Goal: Contribute content: Add original content to the website for others to see

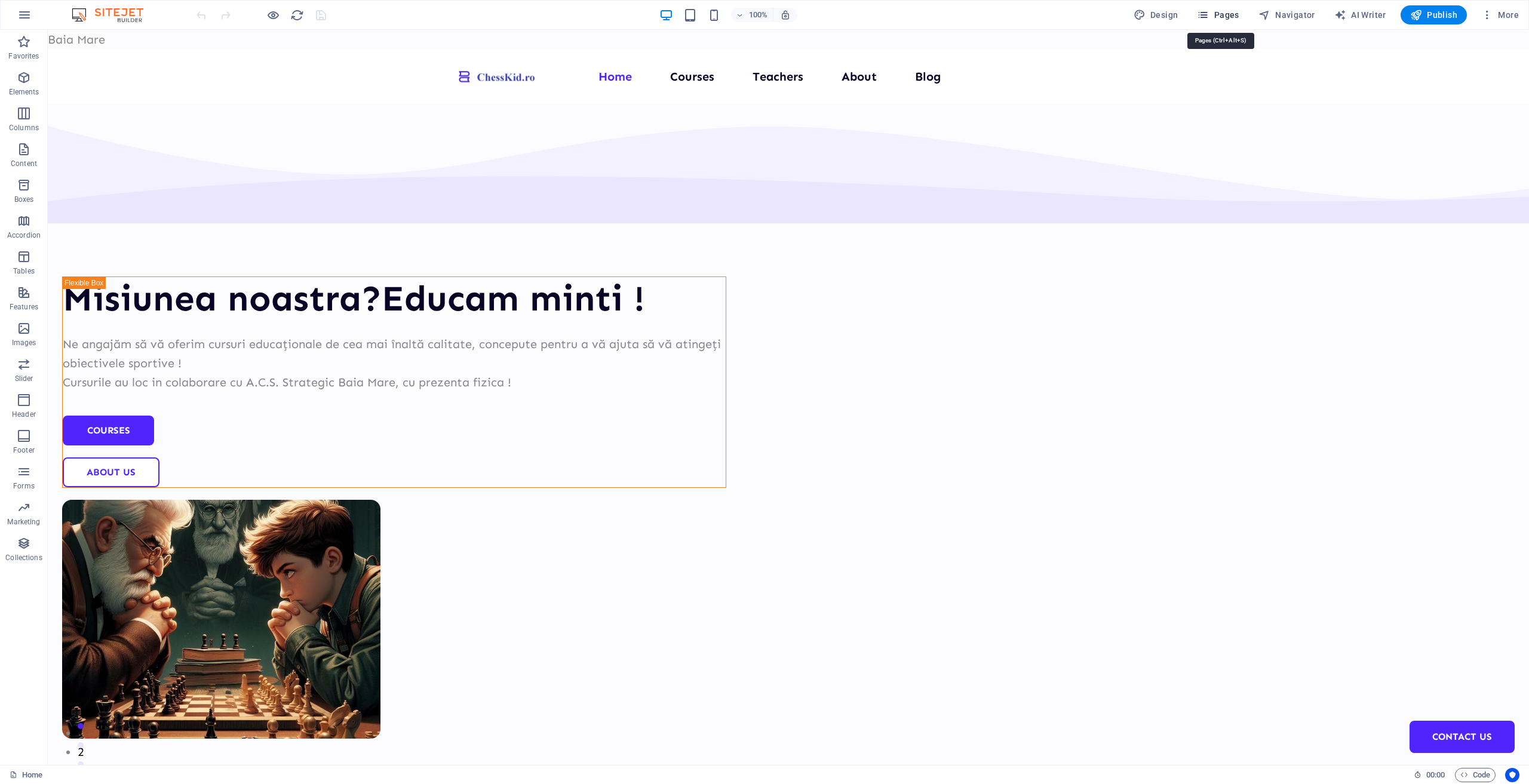
click at [1232, 14] on span "Pages" at bounding box center [1217, 14] width 42 height 12
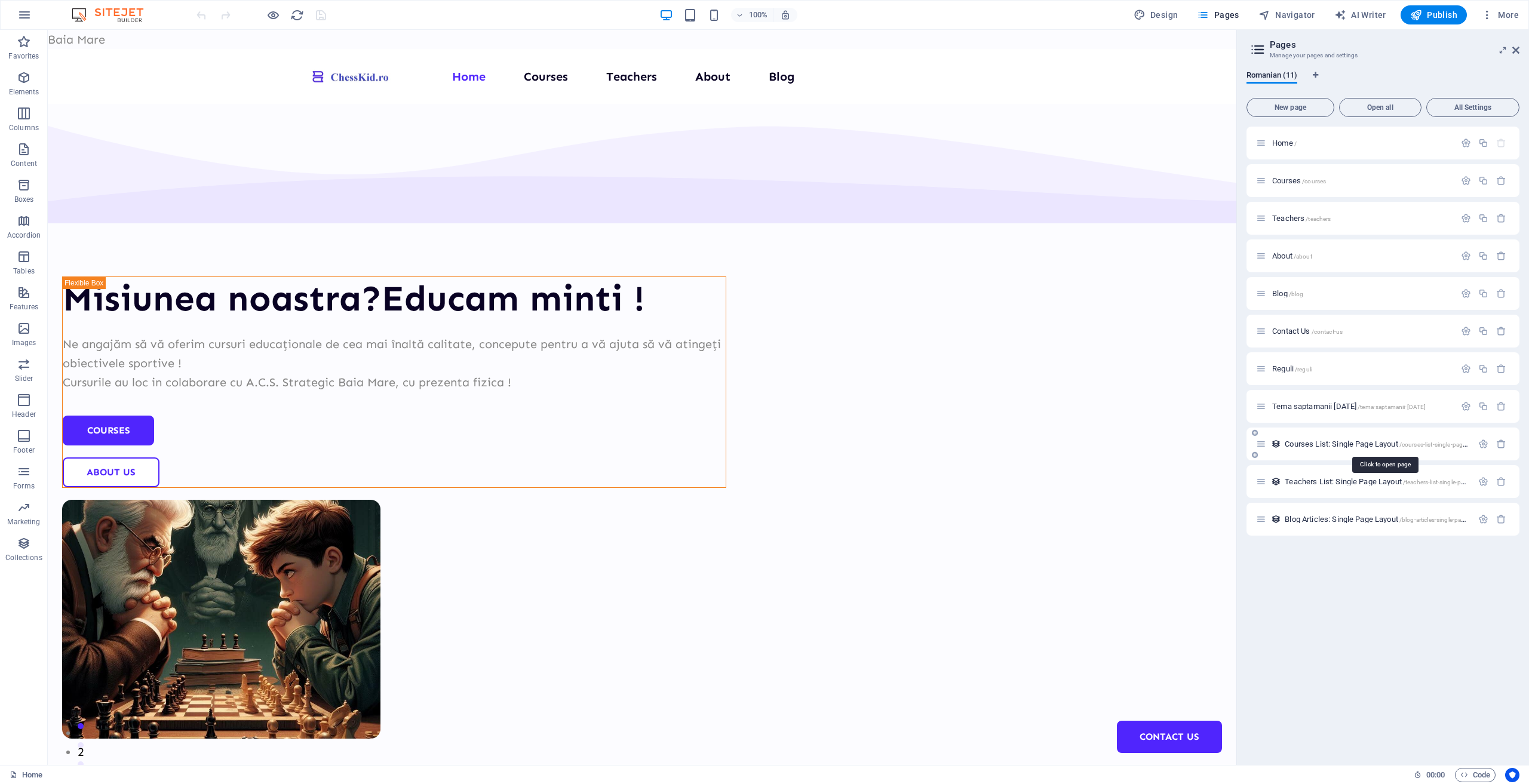
click at [1341, 447] on span "Courses List: Single Page Layout /courses-list-single-page-layout" at bounding box center [1384, 443] width 200 height 9
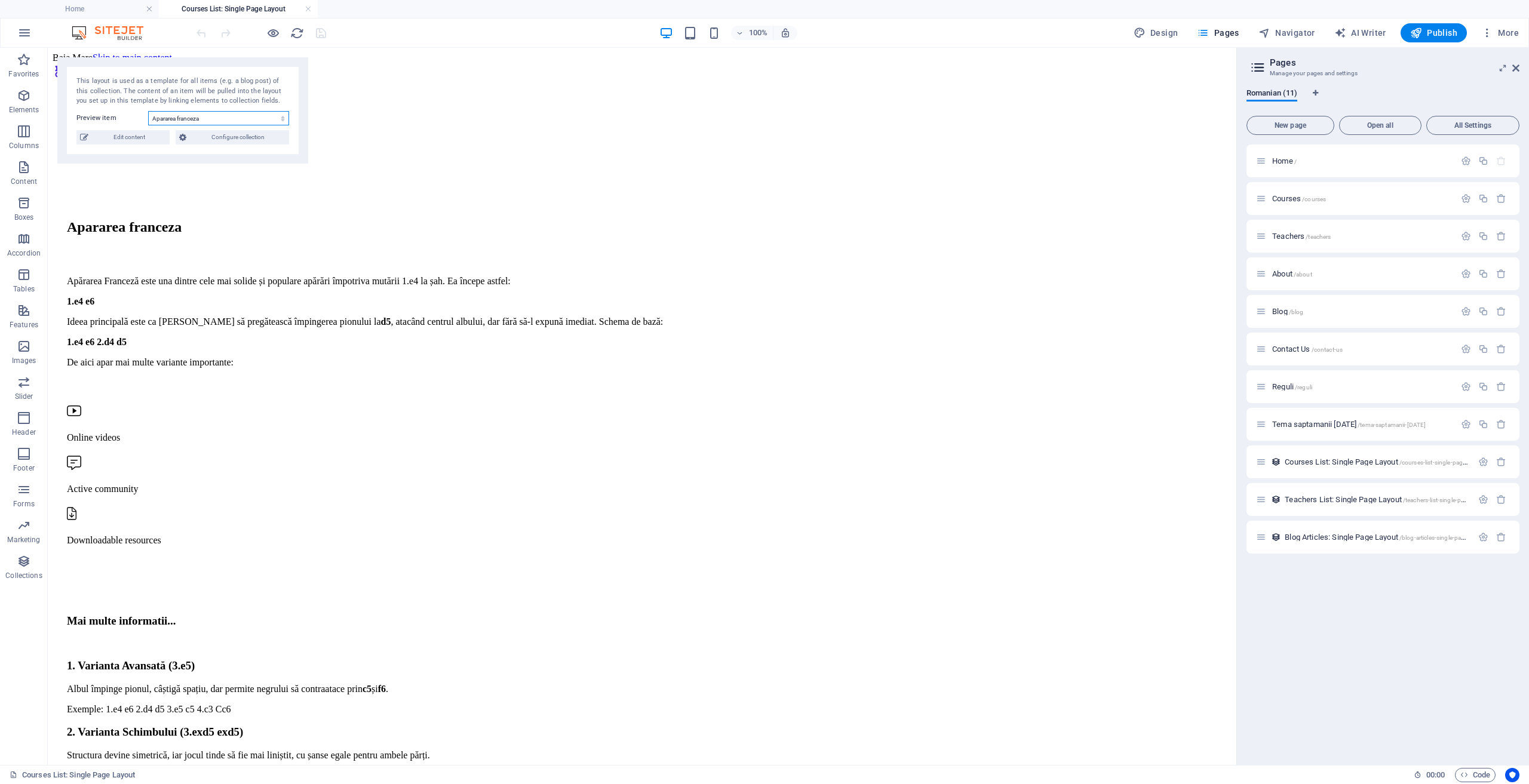
click at [221, 121] on select "Apararea franceza Deschiderea engleza" at bounding box center [218, 118] width 141 height 14
click at [148, 111] on select "Apararea franceza Deschiderea engleza" at bounding box center [218, 118] width 141 height 14
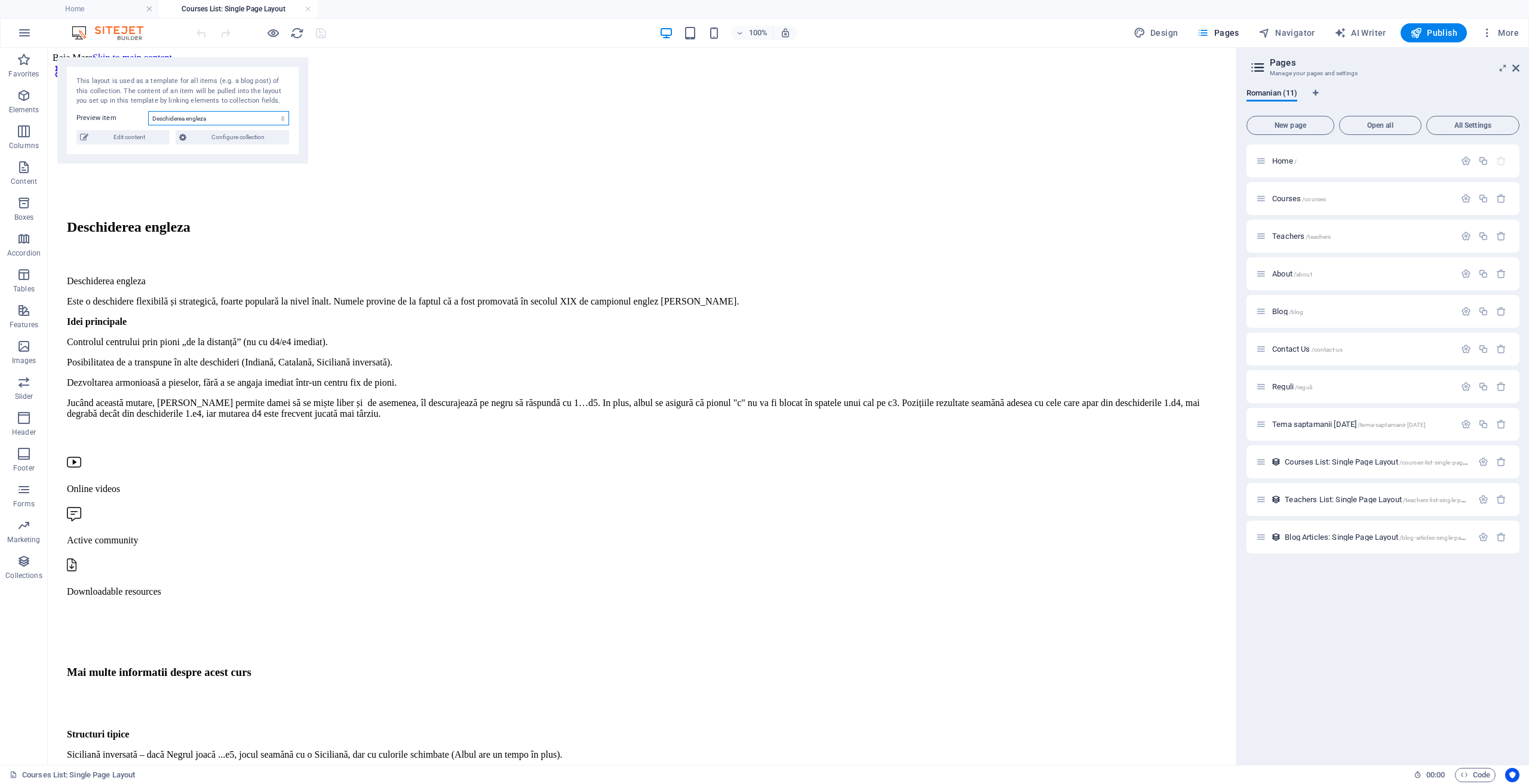
click at [215, 113] on select "Apararea franceza Deschiderea engleza" at bounding box center [218, 118] width 141 height 14
click at [148, 111] on select "Apararea franceza Deschiderea engleza" at bounding box center [218, 118] width 141 height 14
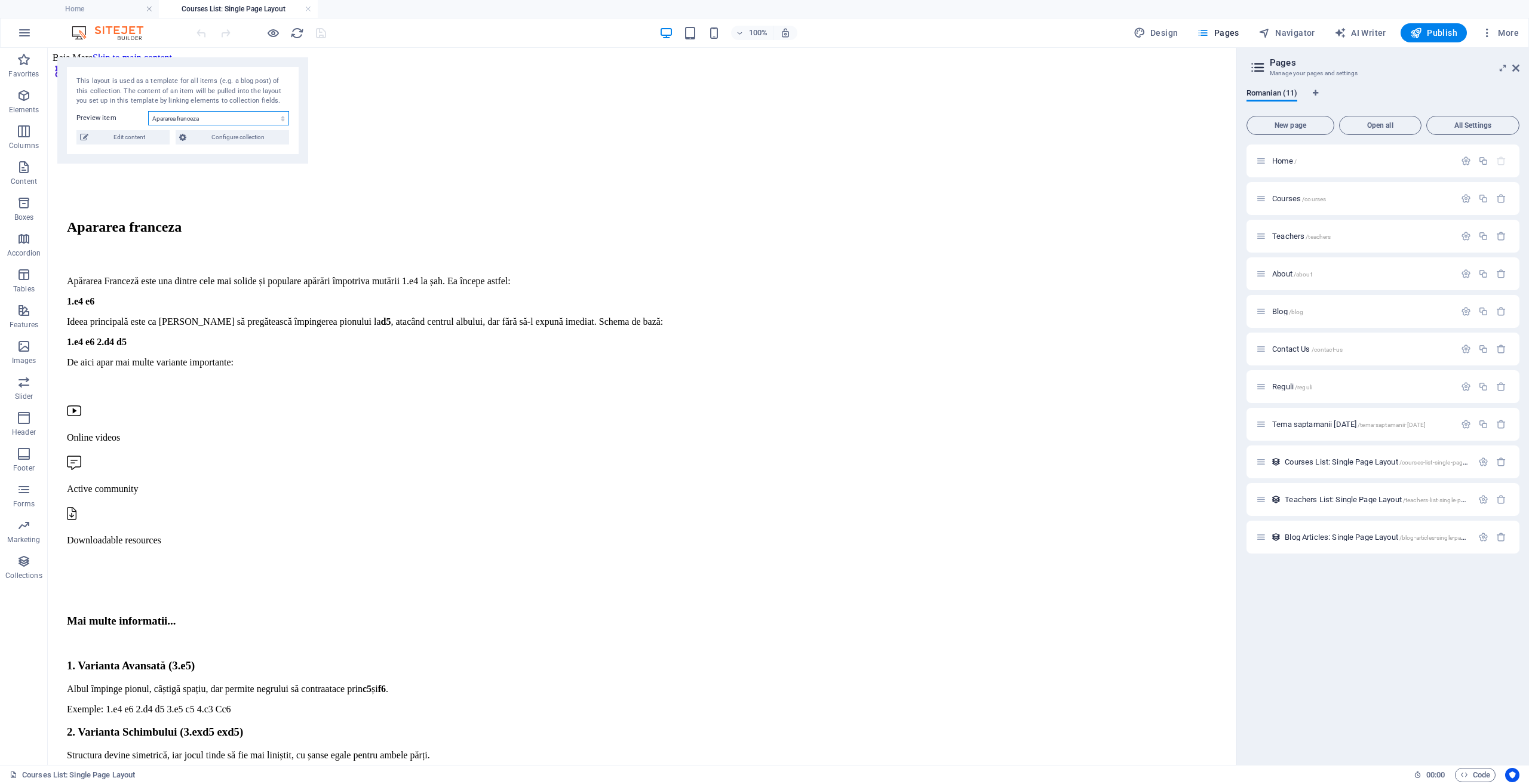
click at [210, 115] on select "Apararea franceza Deschiderea engleza" at bounding box center [218, 118] width 141 height 14
select select "68c28db8aa50349dca0cc612"
click at [148, 111] on select "Apararea franceza Deschiderea engleza" at bounding box center [218, 118] width 141 height 14
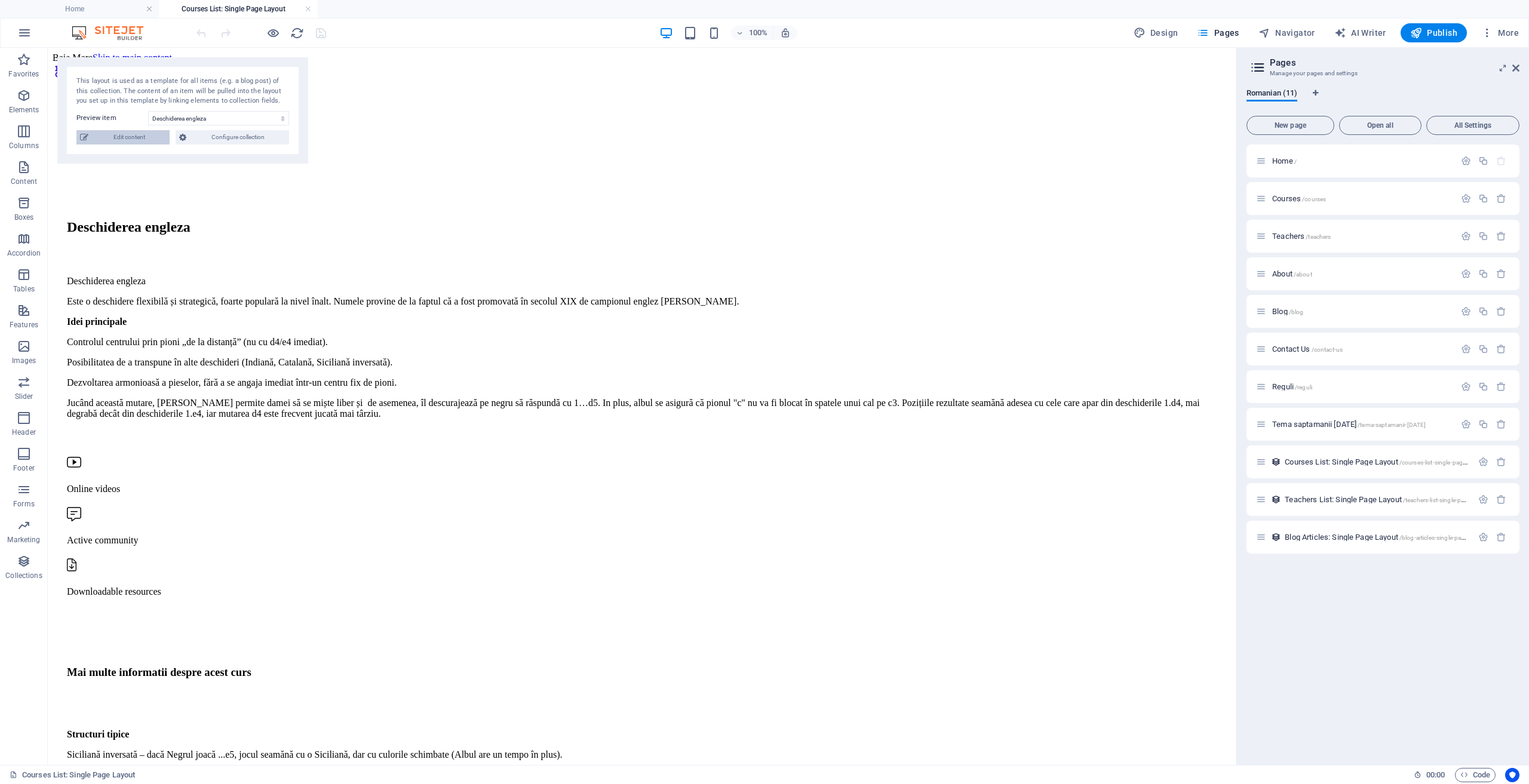
click at [132, 143] on span "Edit content" at bounding box center [128, 137] width 74 height 14
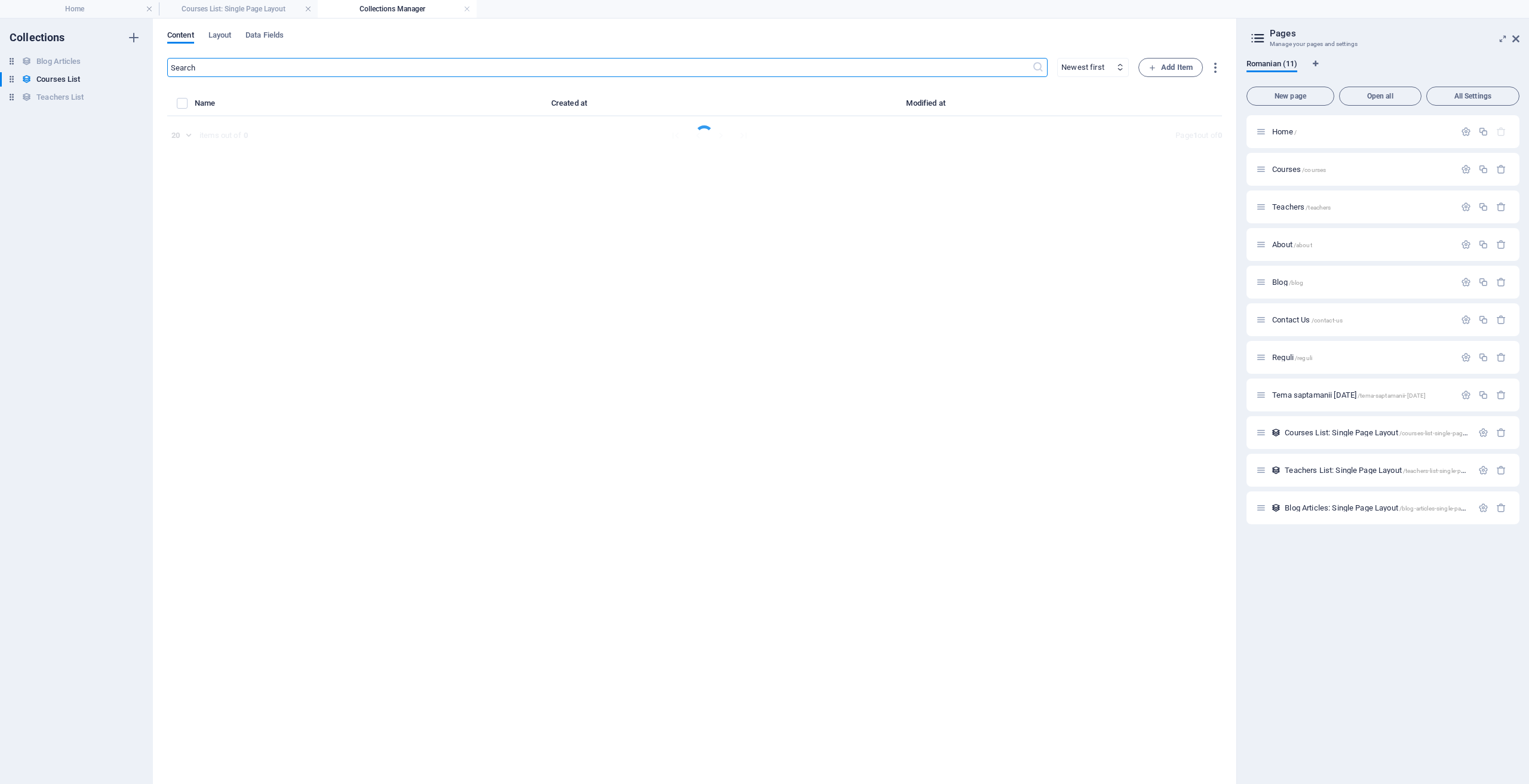
select select "Design"
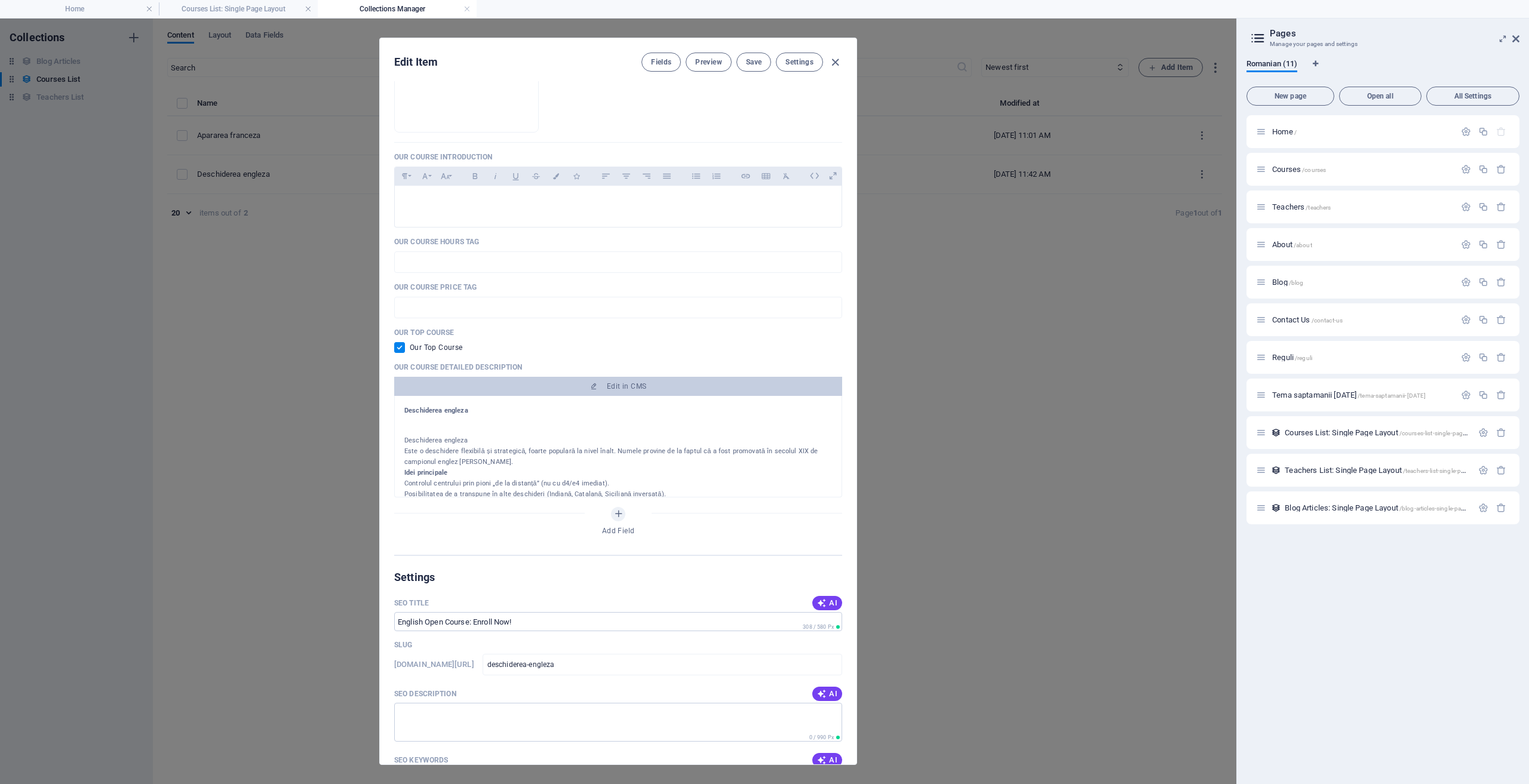
scroll to position [433, 0]
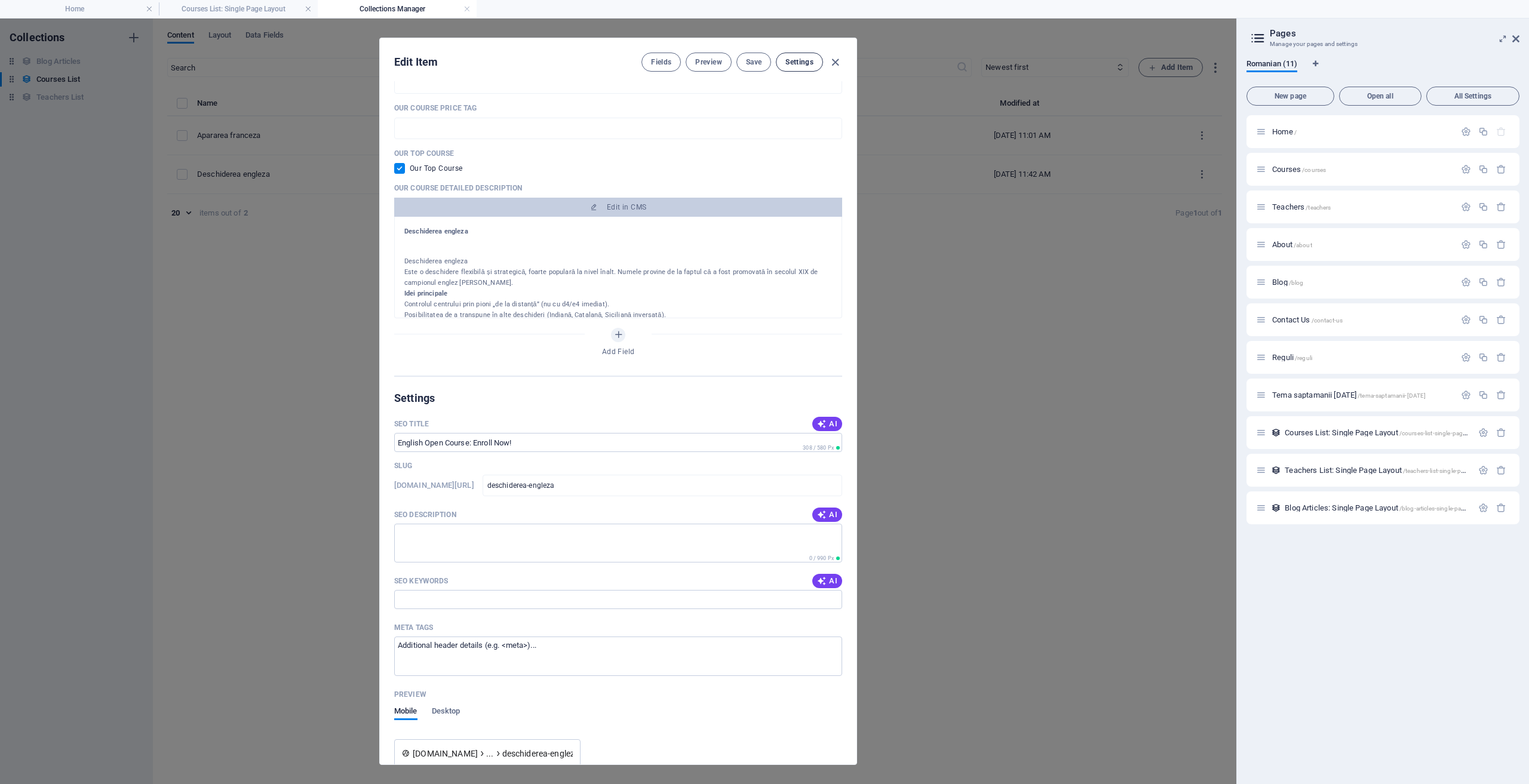
click at [798, 63] on span "Settings" at bounding box center [799, 62] width 28 height 10
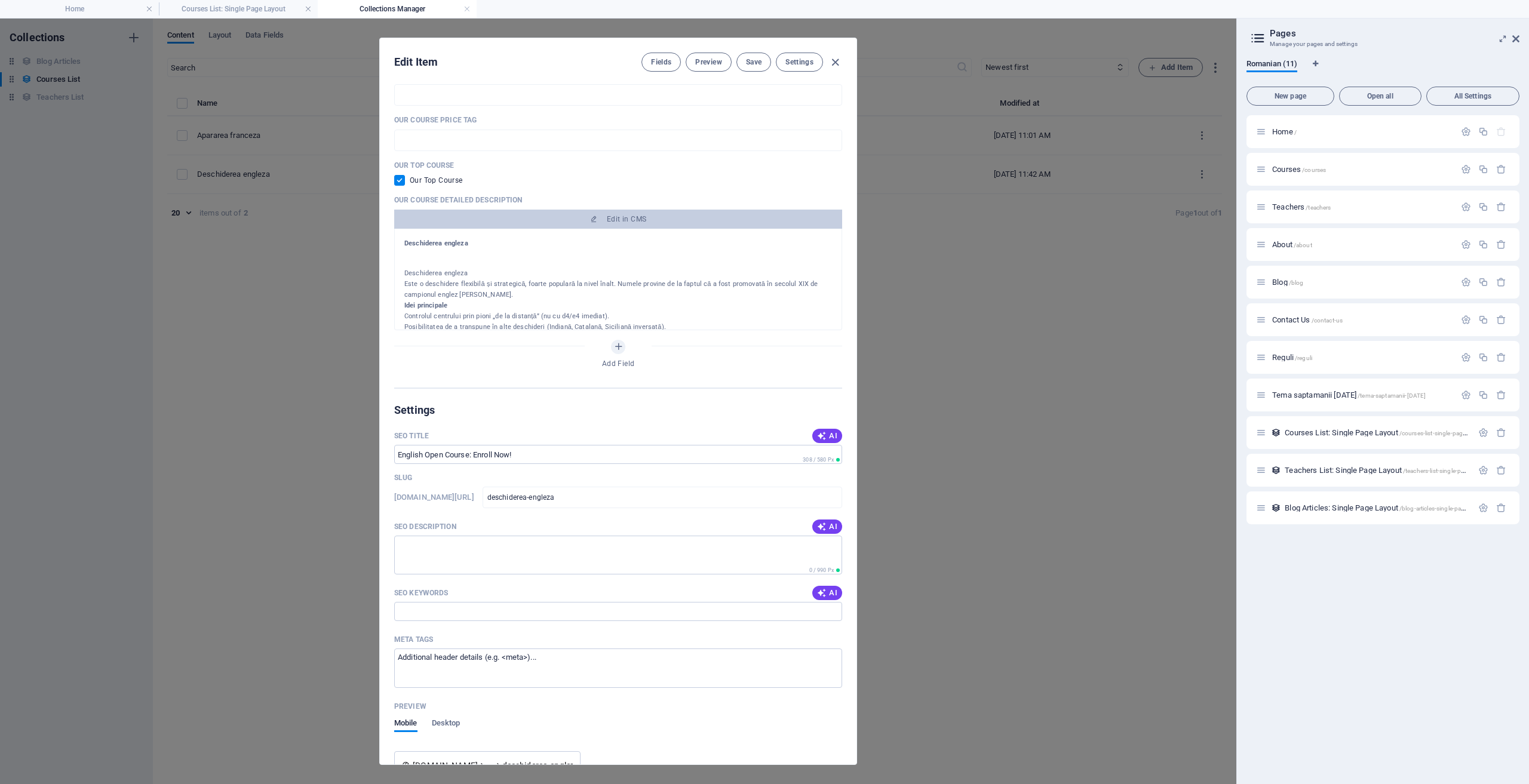
scroll to position [731, 0]
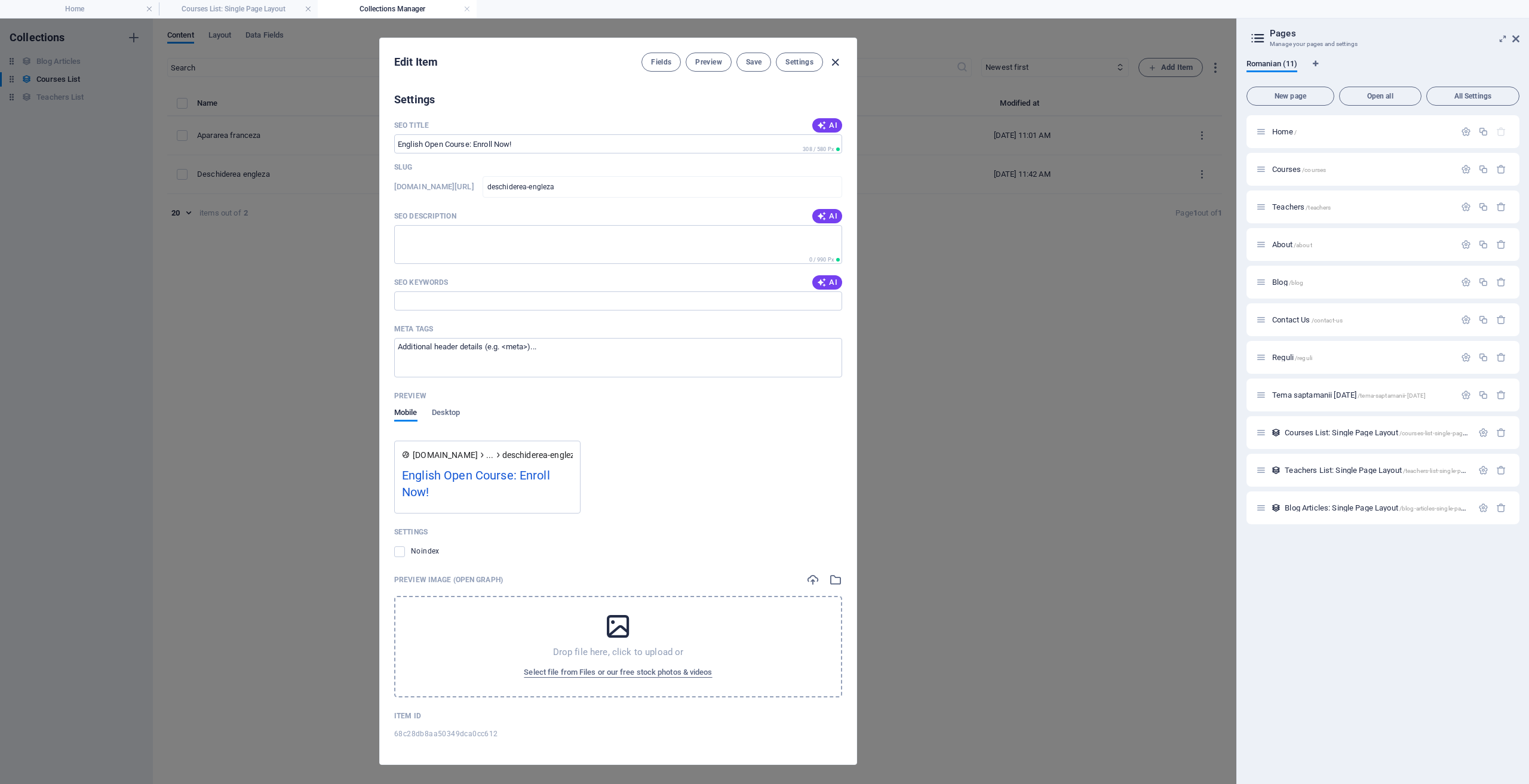
click at [835, 62] on icon "button" at bounding box center [835, 63] width 14 height 14
checkbox input "false"
type input "deschiderea-engleza"
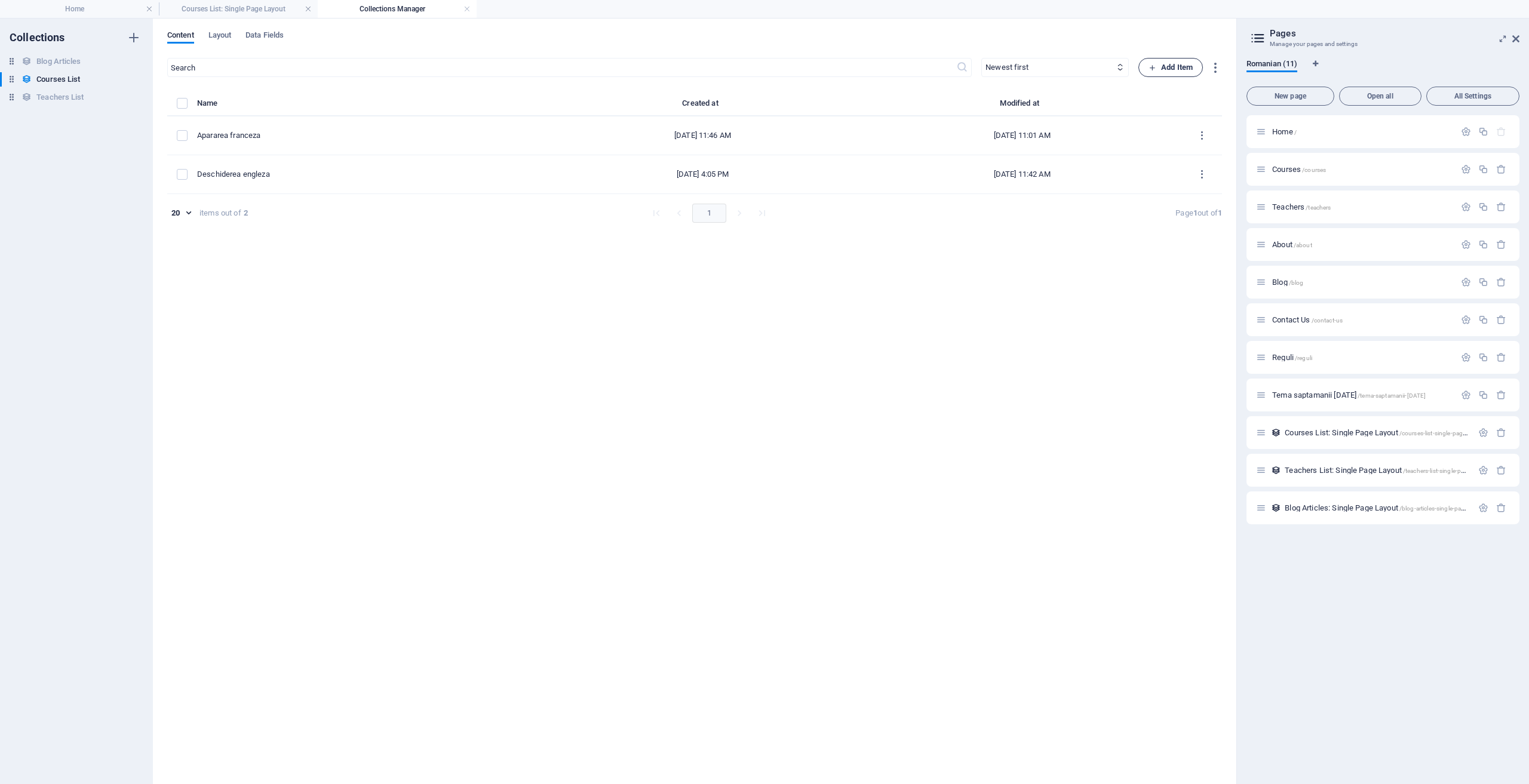
click at [1163, 67] on span "Add Item" at bounding box center [1171, 67] width 44 height 14
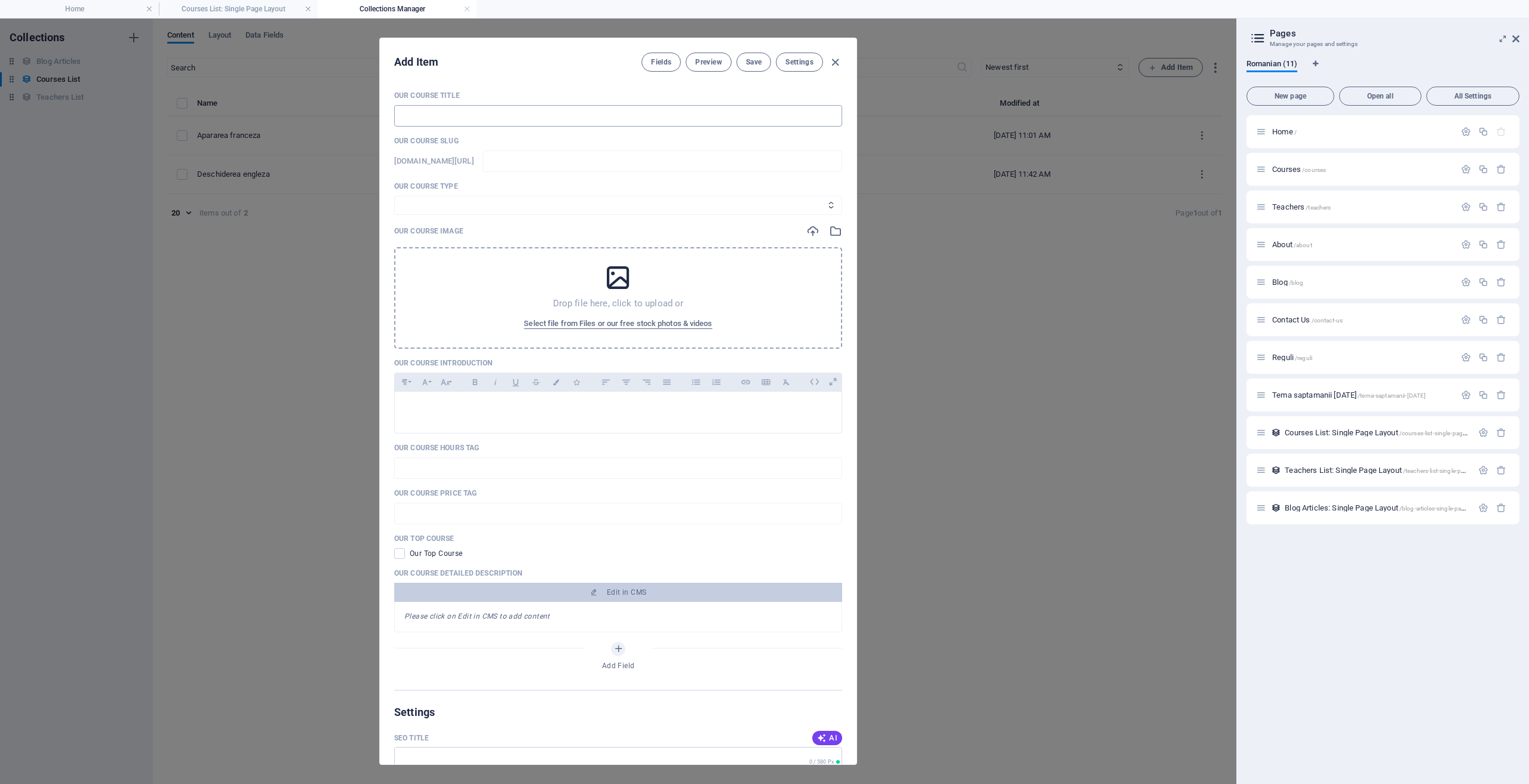
click at [564, 121] on input "text" at bounding box center [618, 116] width 448 height 21
type input "D"
type input "d"
type input "De"
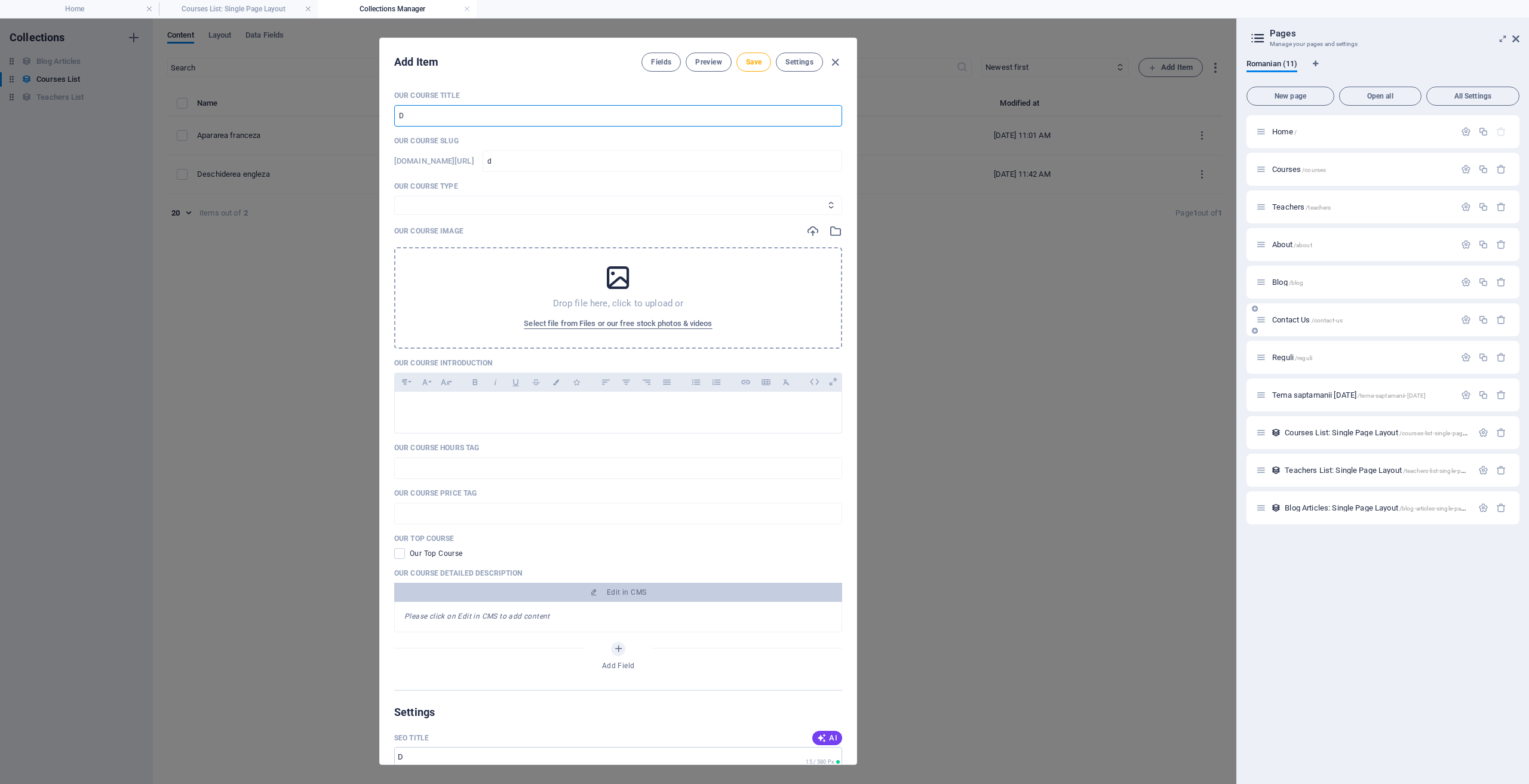
type input "de"
type input "Des"
type input "des"
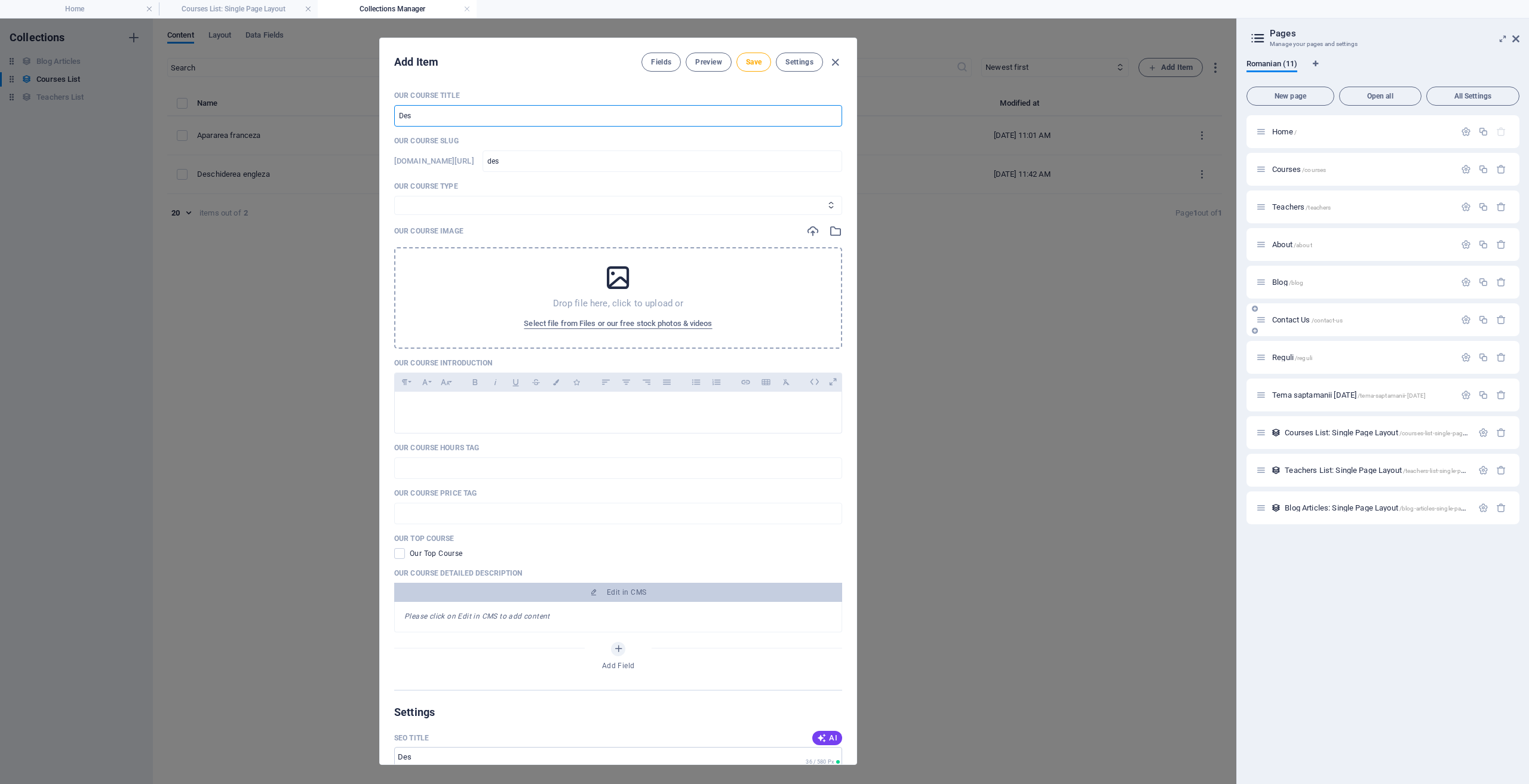
type input "Desc"
type input "desc"
type input "Desch"
type input "desch"
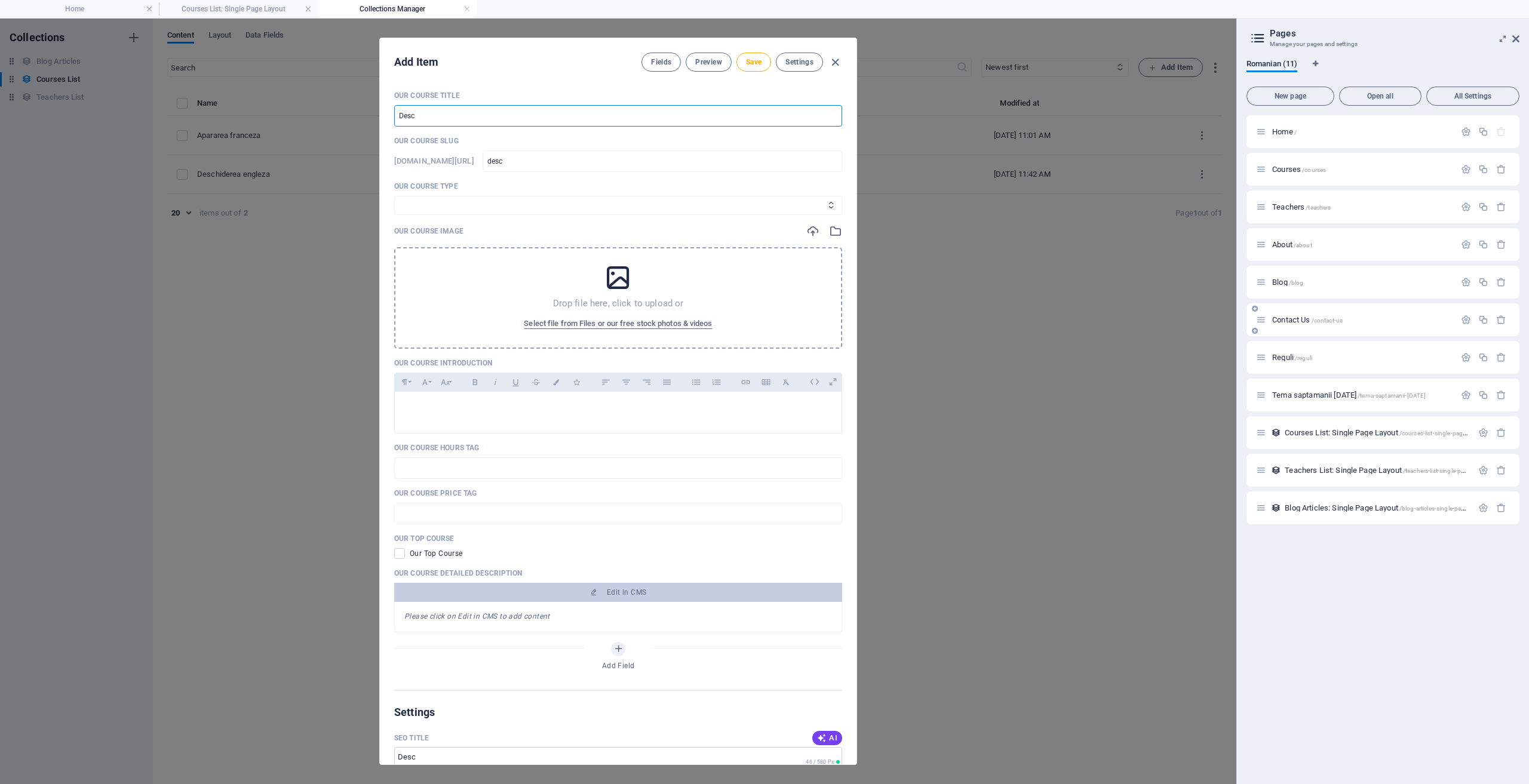
type input "desch"
type input "Deschi"
type input "deschi"
type input "Deschir"
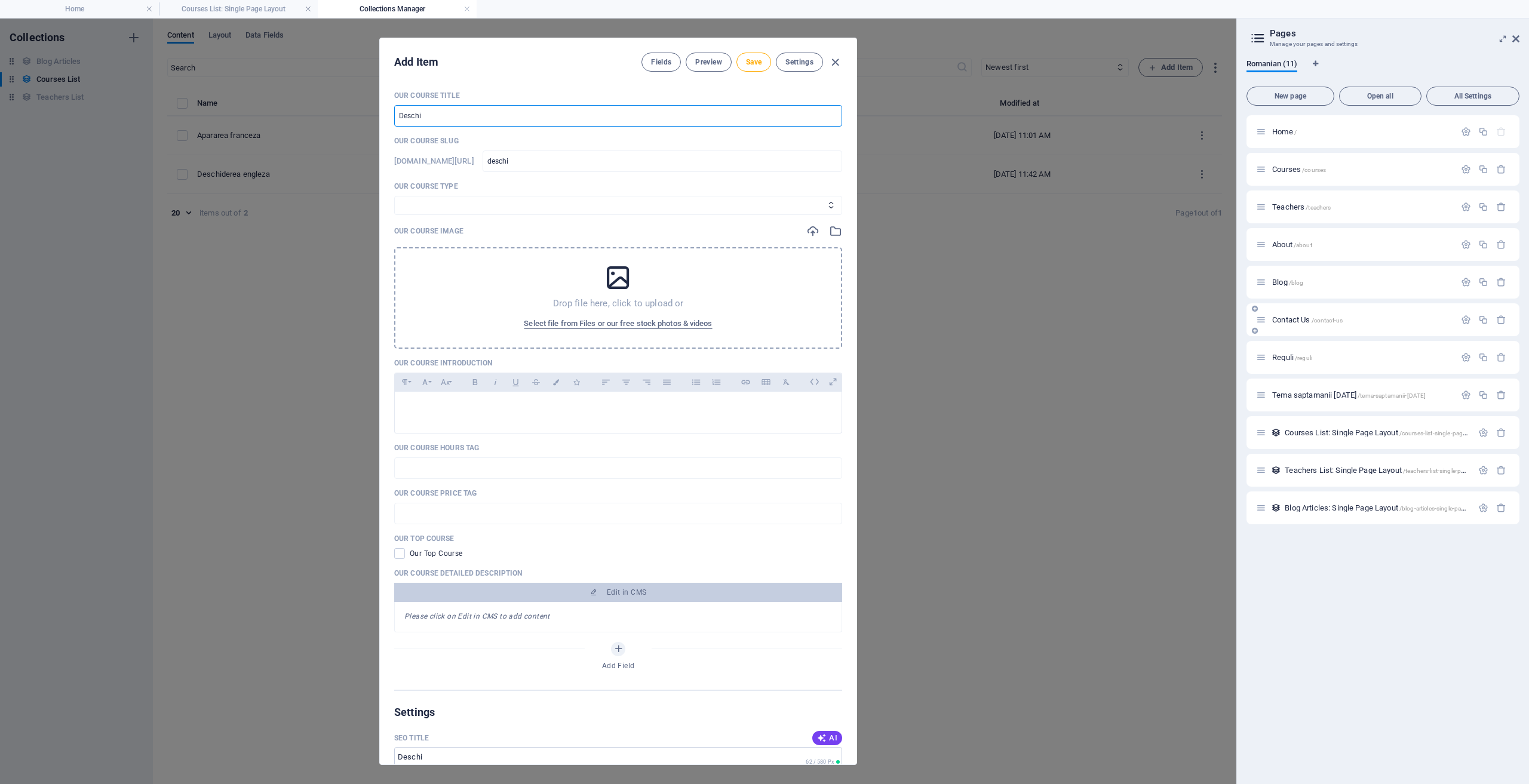
type input "deschir"
type input "Deschi"
type input "deschi"
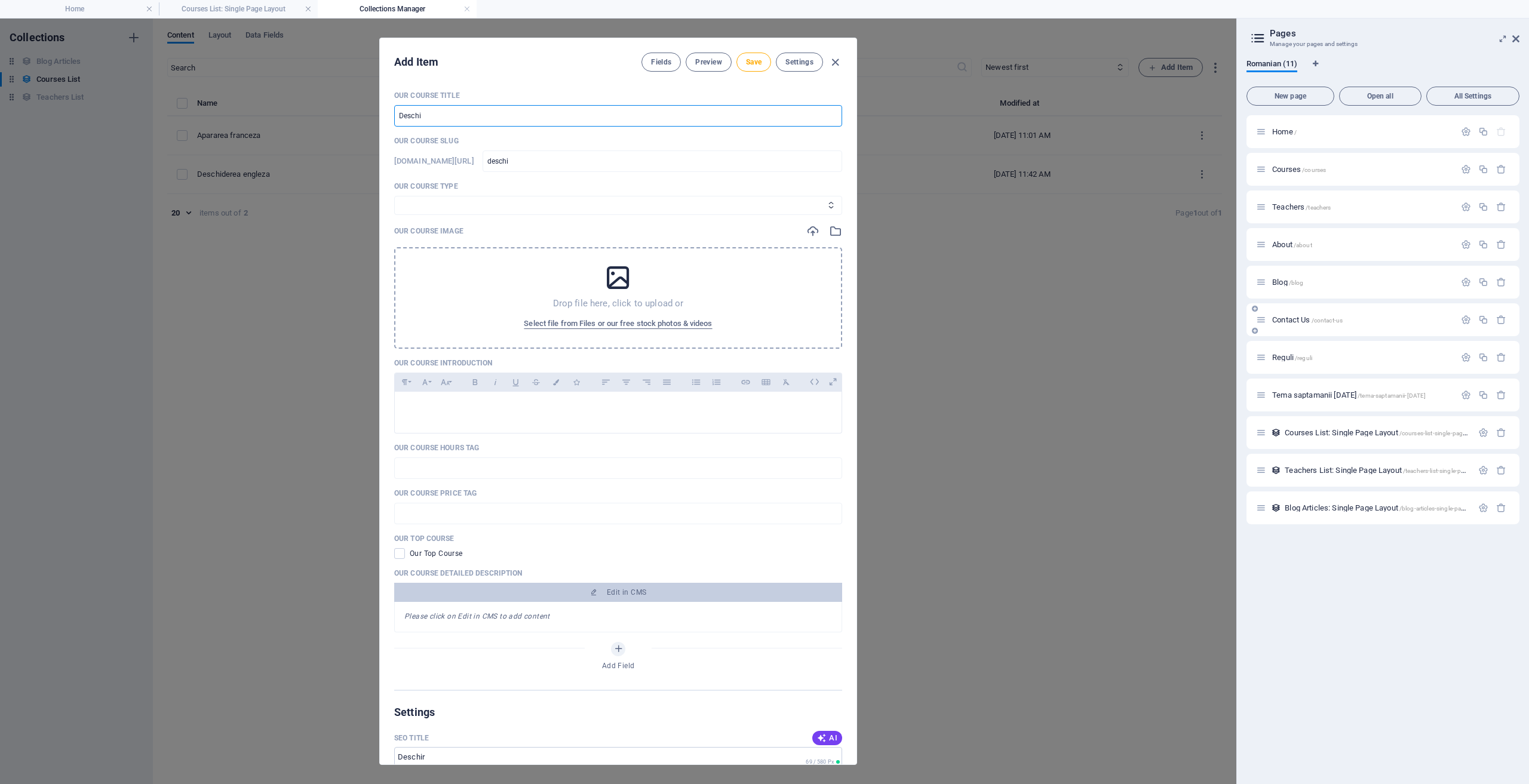
type input "Deschid"
type input "deschid"
type input "Deschide"
type input "deschide"
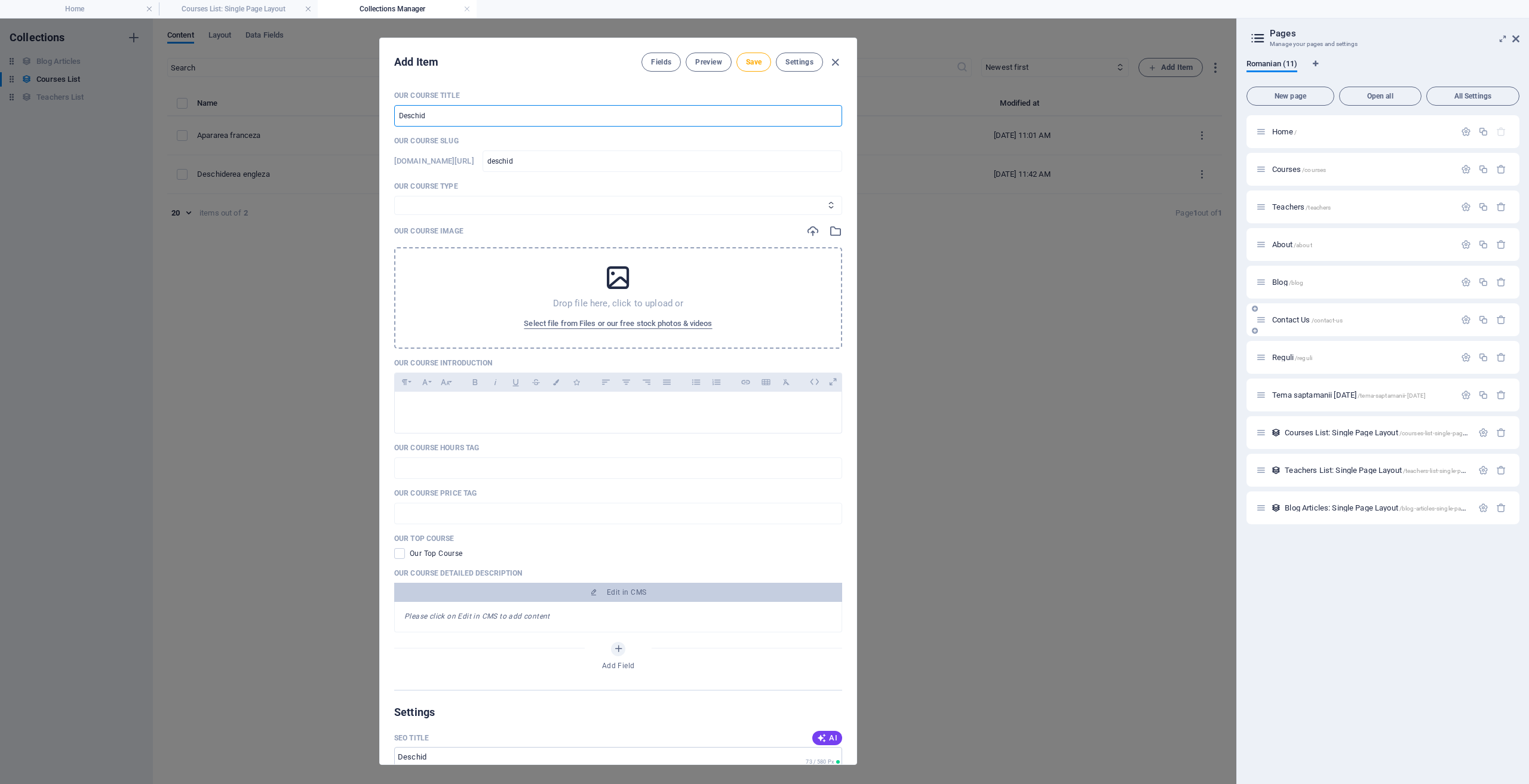
type input "deschide"
type input "Deschider"
type input "deschider"
type input "Deschidere"
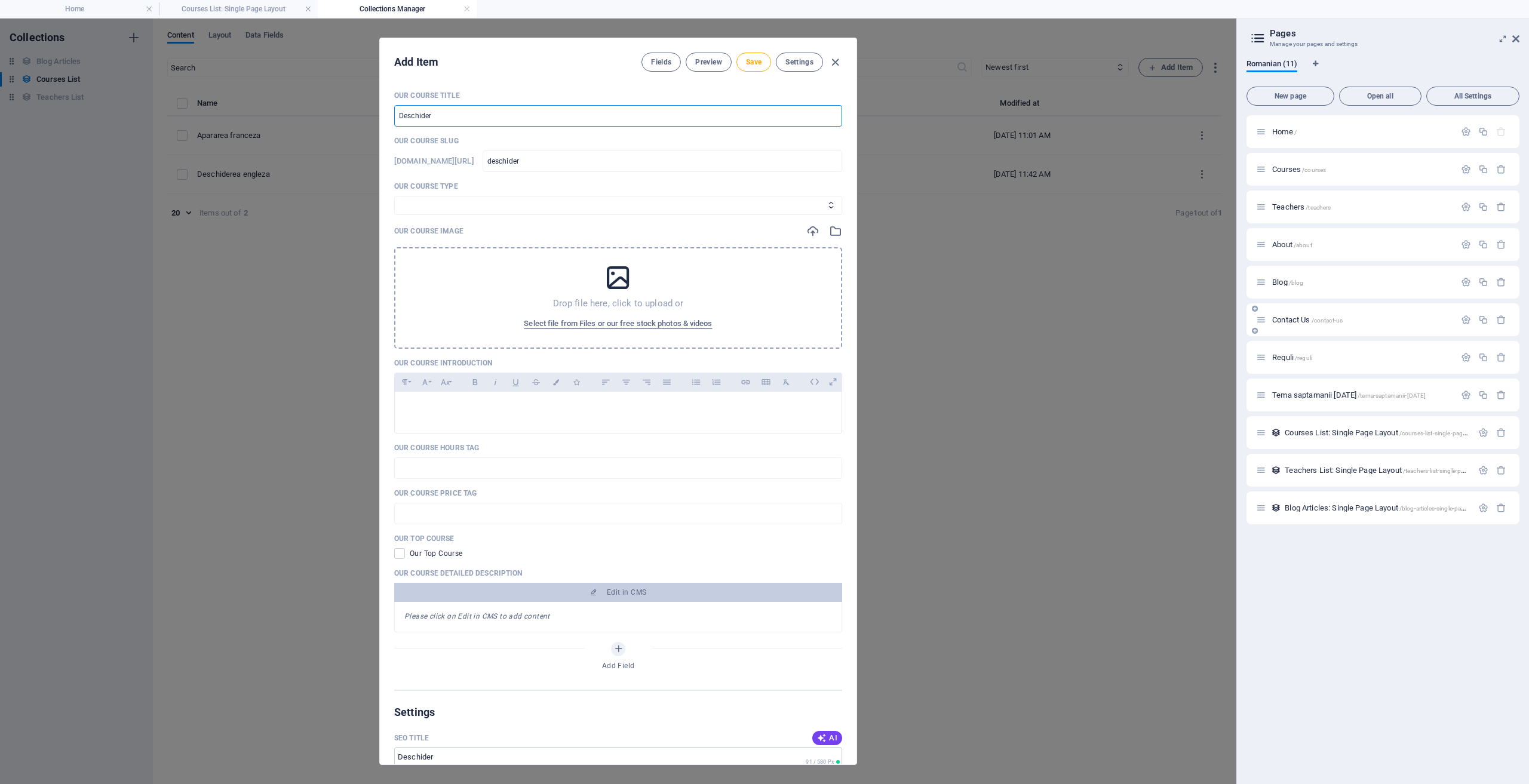
type input "deschidere"
type input "Deschiderea"
type input "deschiderea"
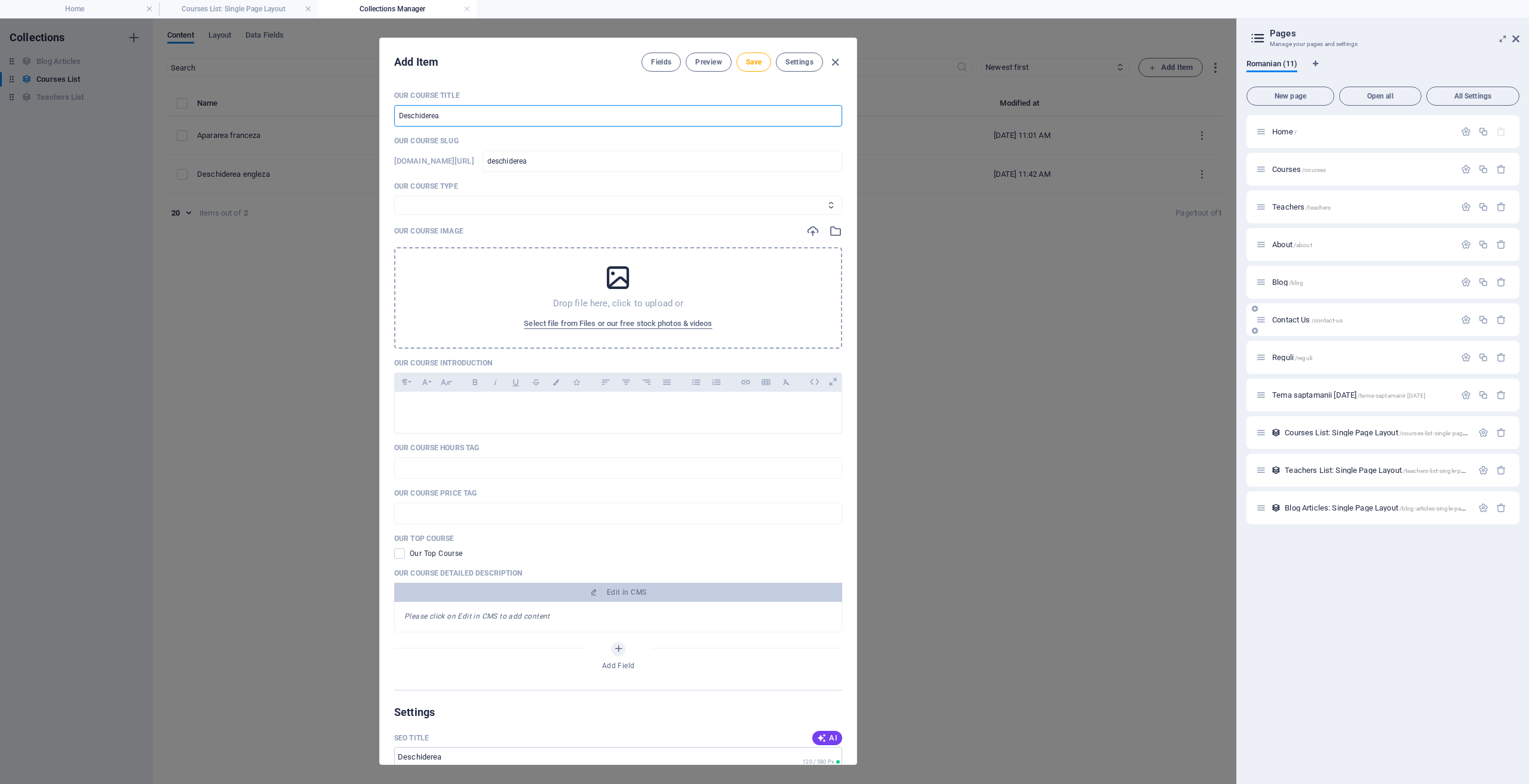
type input "Deschiderea R"
type input "deschiderea-r"
type input "Deschiderea Re"
type input "deschiderea-re"
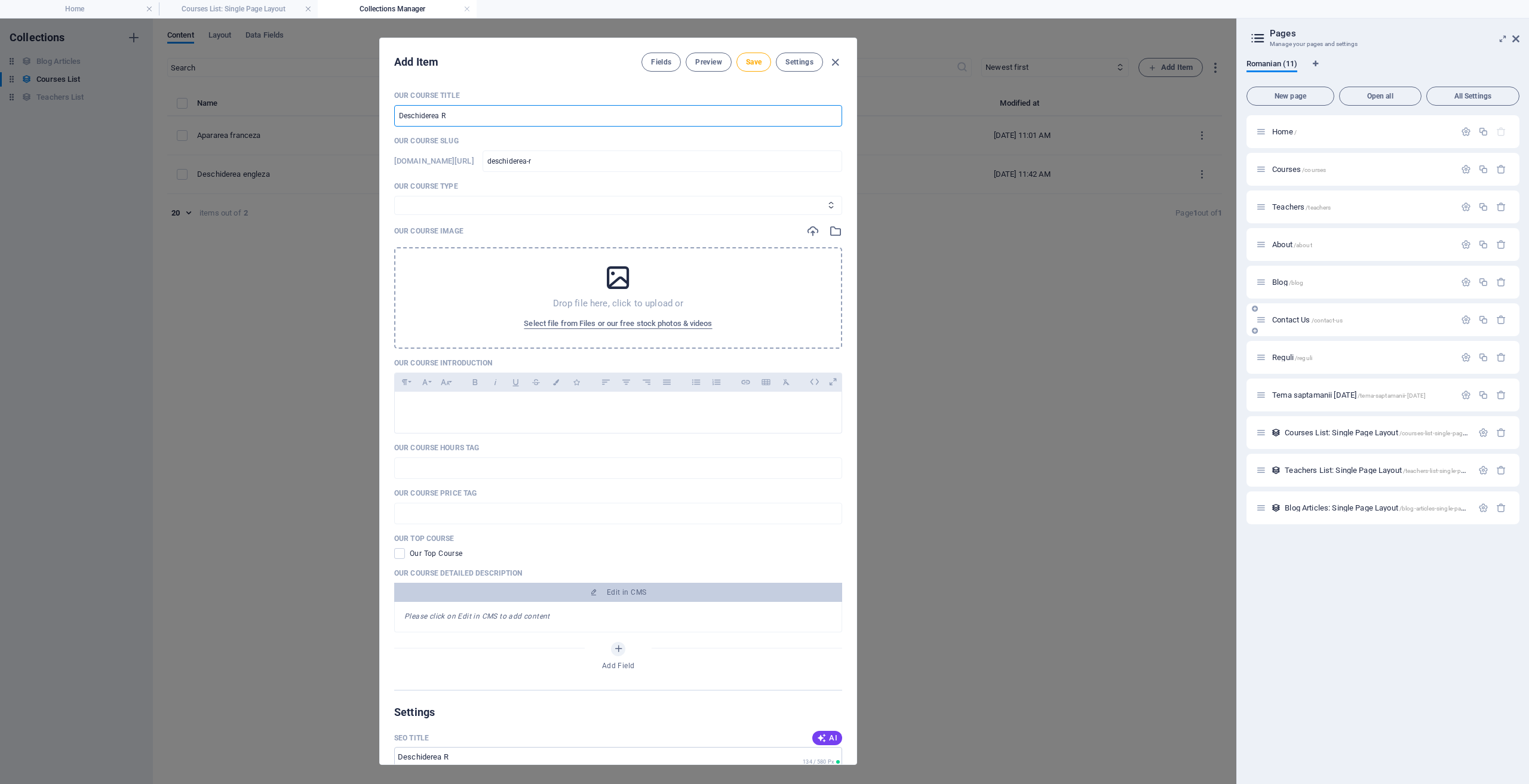
type input "deschiderea-re"
type input "Deschiderea Ret"
type input "deschiderea-ret"
type input "Deschiderea Reti"
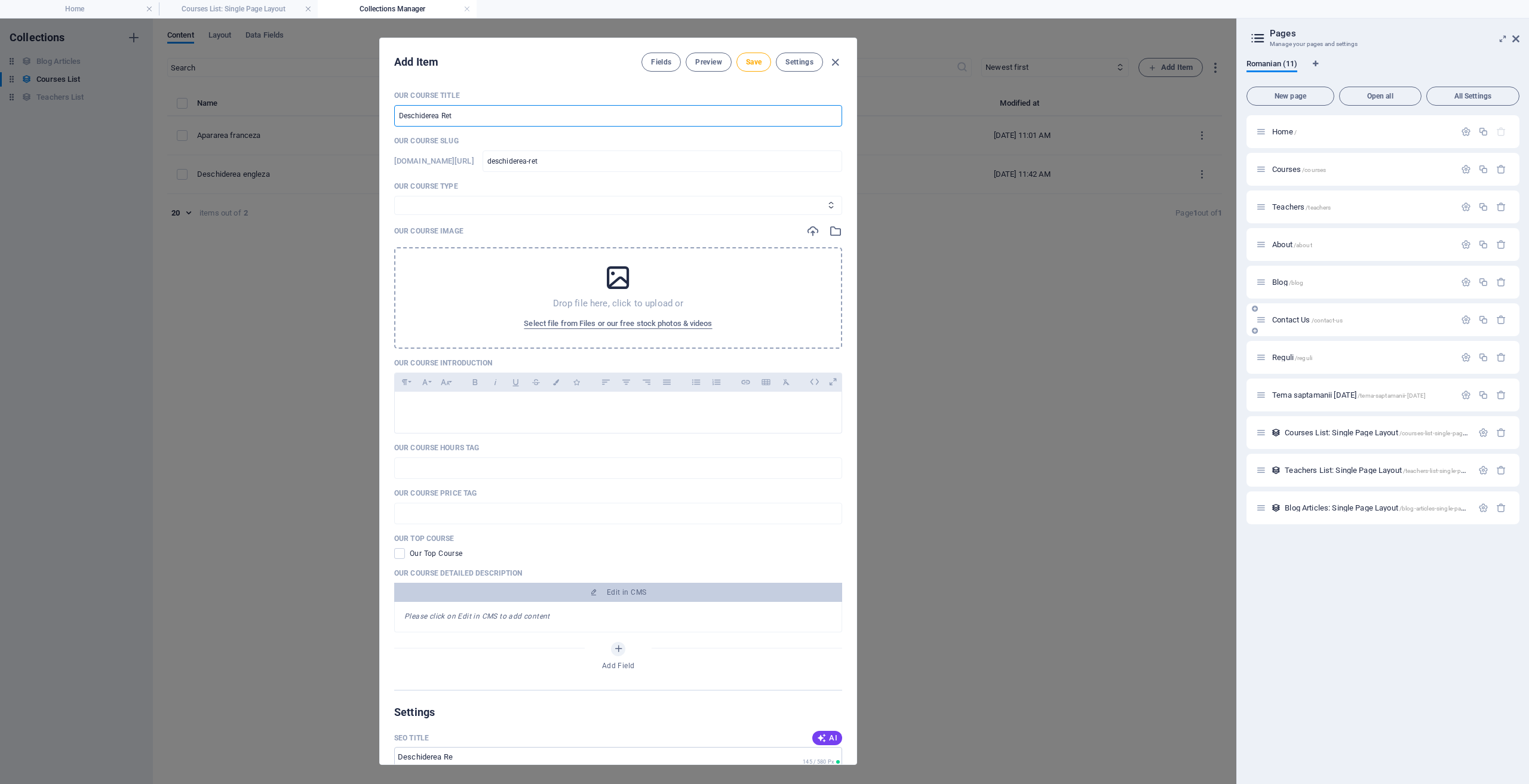
type input "deschiderea-reti"
type input "Deschiderea Reti"
click at [557, 206] on select "Business/Finances Creativity Programming Psychology Science Speaking Management…" at bounding box center [618, 206] width 448 height 19
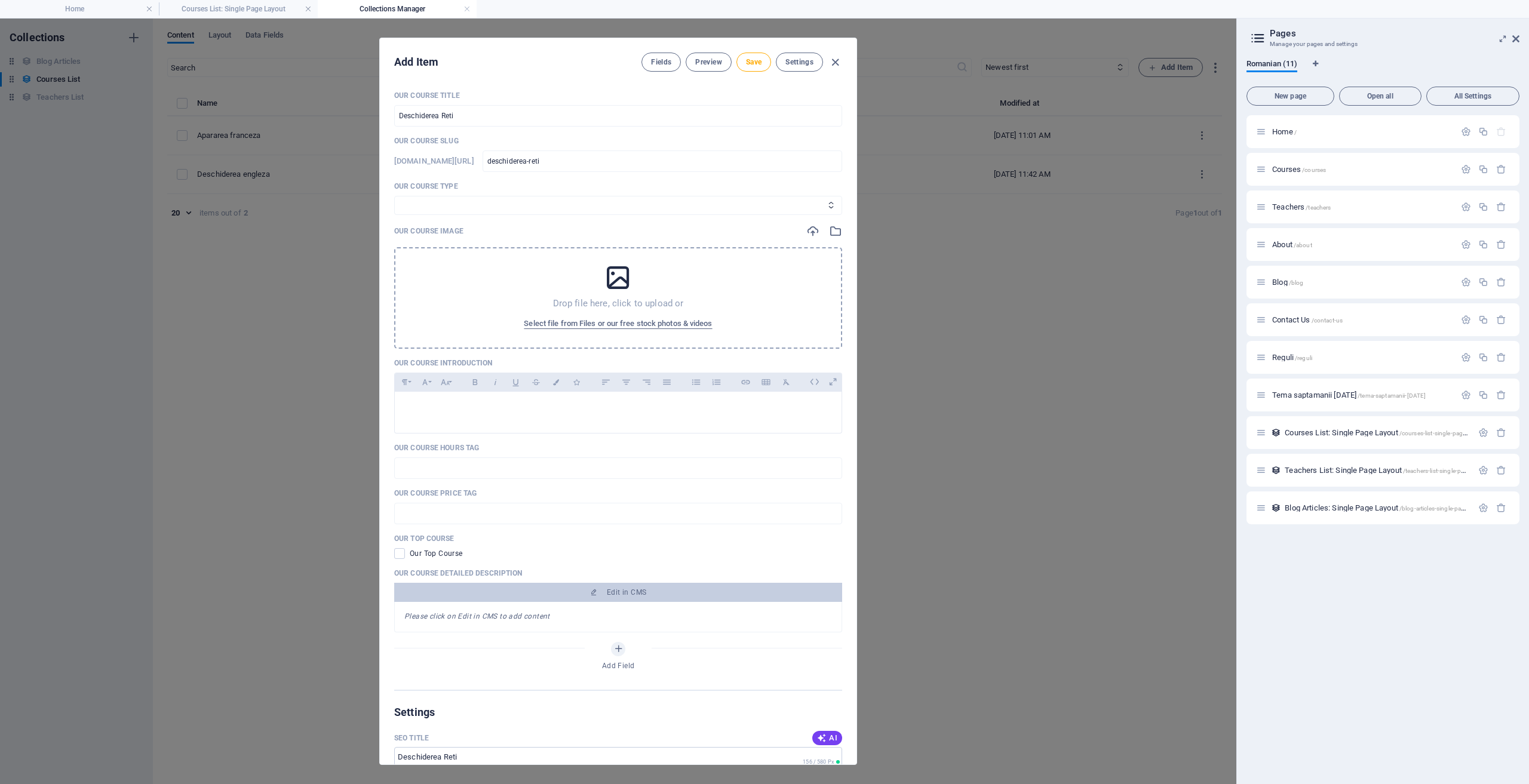
click at [479, 140] on p "Our Course Slug" at bounding box center [618, 141] width 448 height 10
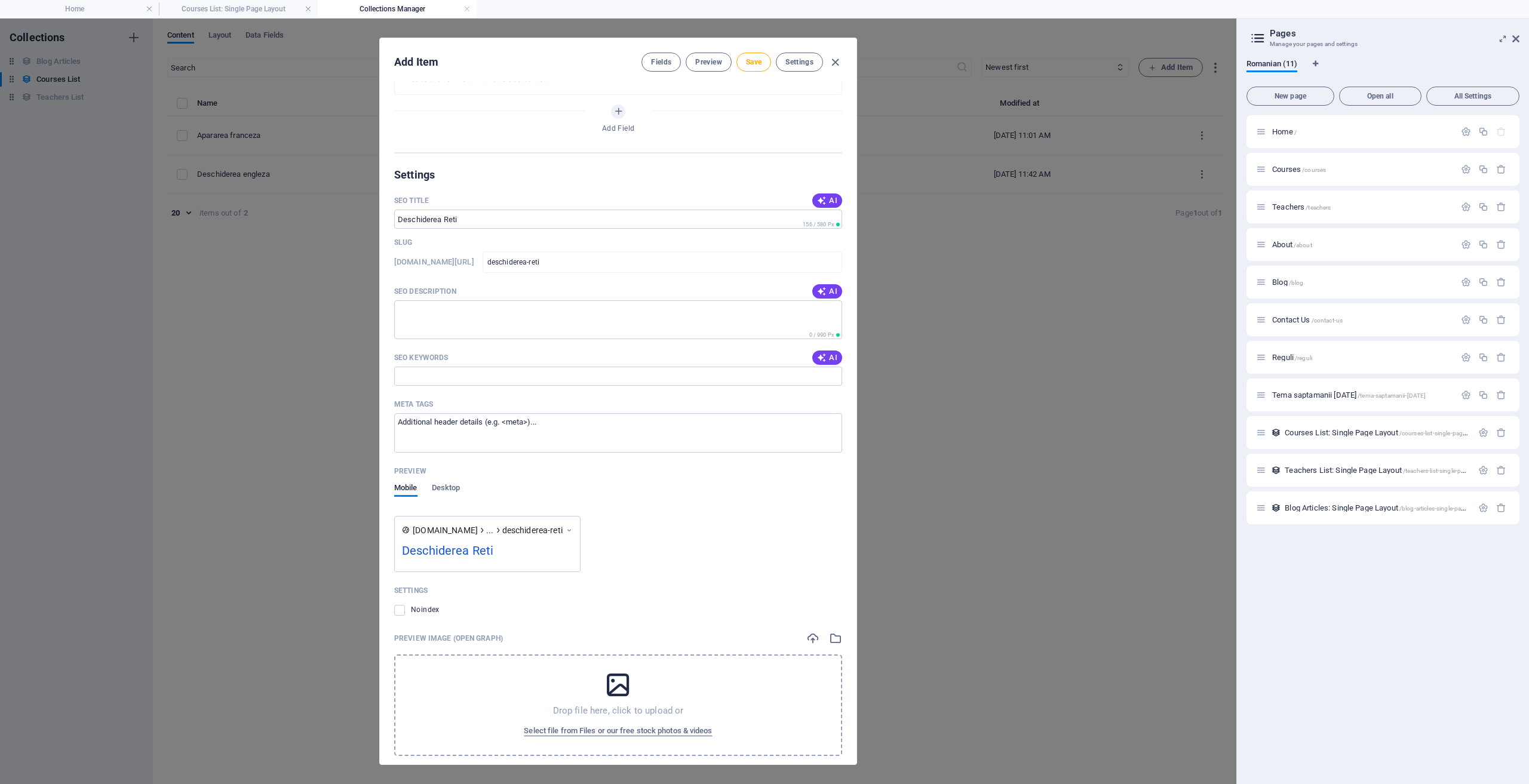
scroll to position [298, 0]
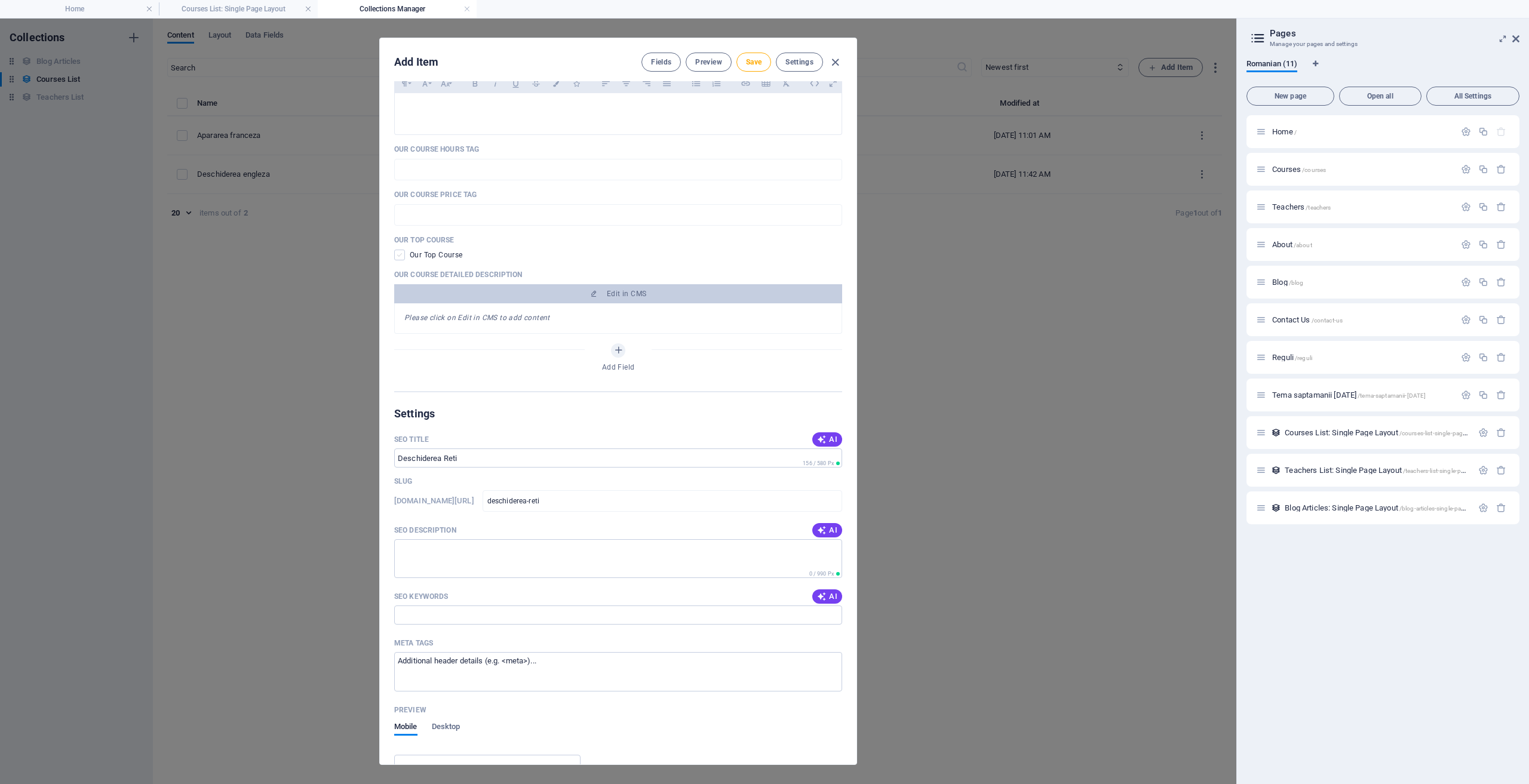
click at [401, 254] on span at bounding box center [399, 255] width 11 height 11
click at [401, 254] on input "checkbox" at bounding box center [402, 255] width 15 height 11
checkbox input "true"
click at [595, 294] on icon "button" at bounding box center [593, 294] width 7 height 7
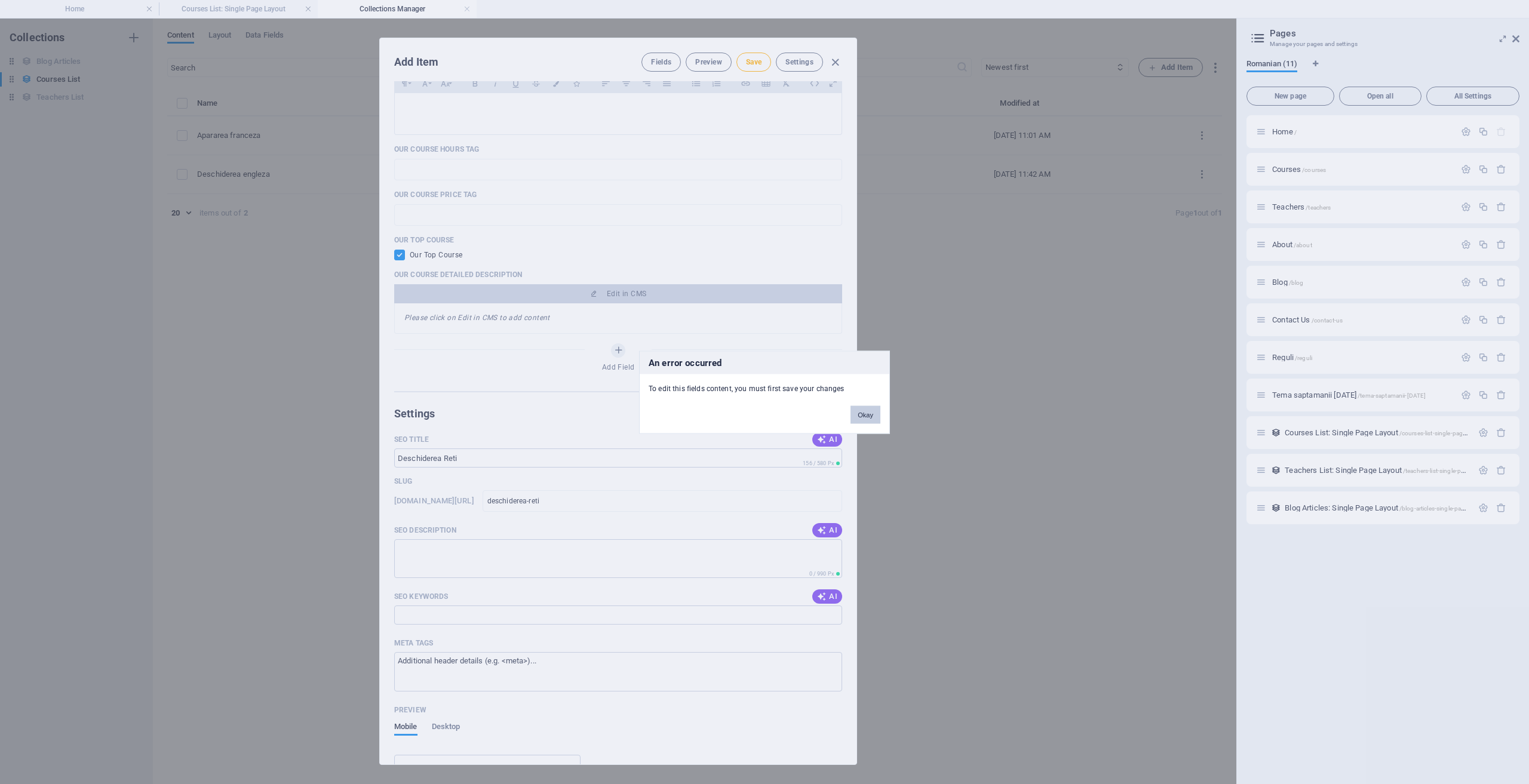
click at [864, 412] on button "Okay" at bounding box center [865, 414] width 30 height 18
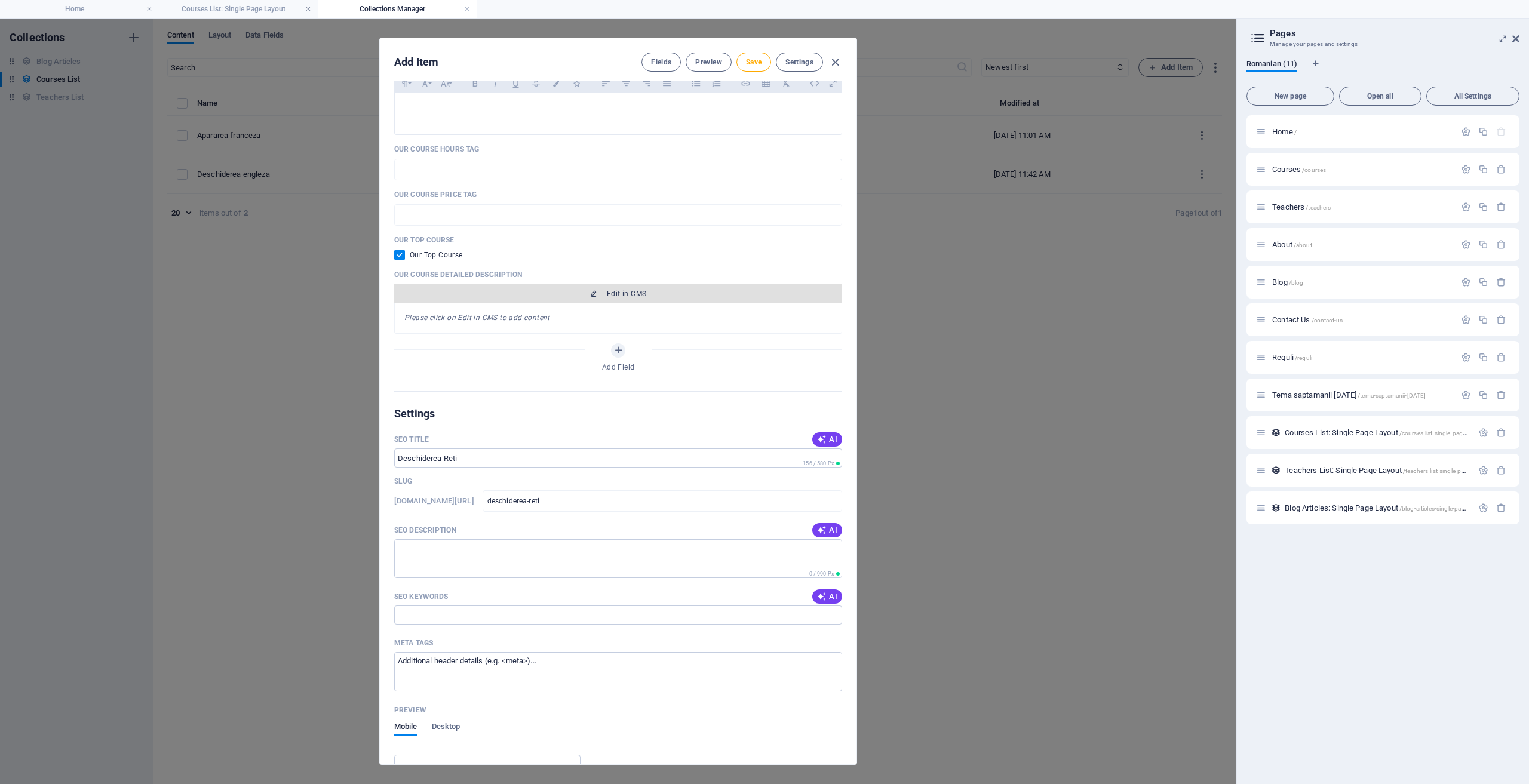
click at [613, 298] on button "Edit in CMS" at bounding box center [618, 294] width 448 height 19
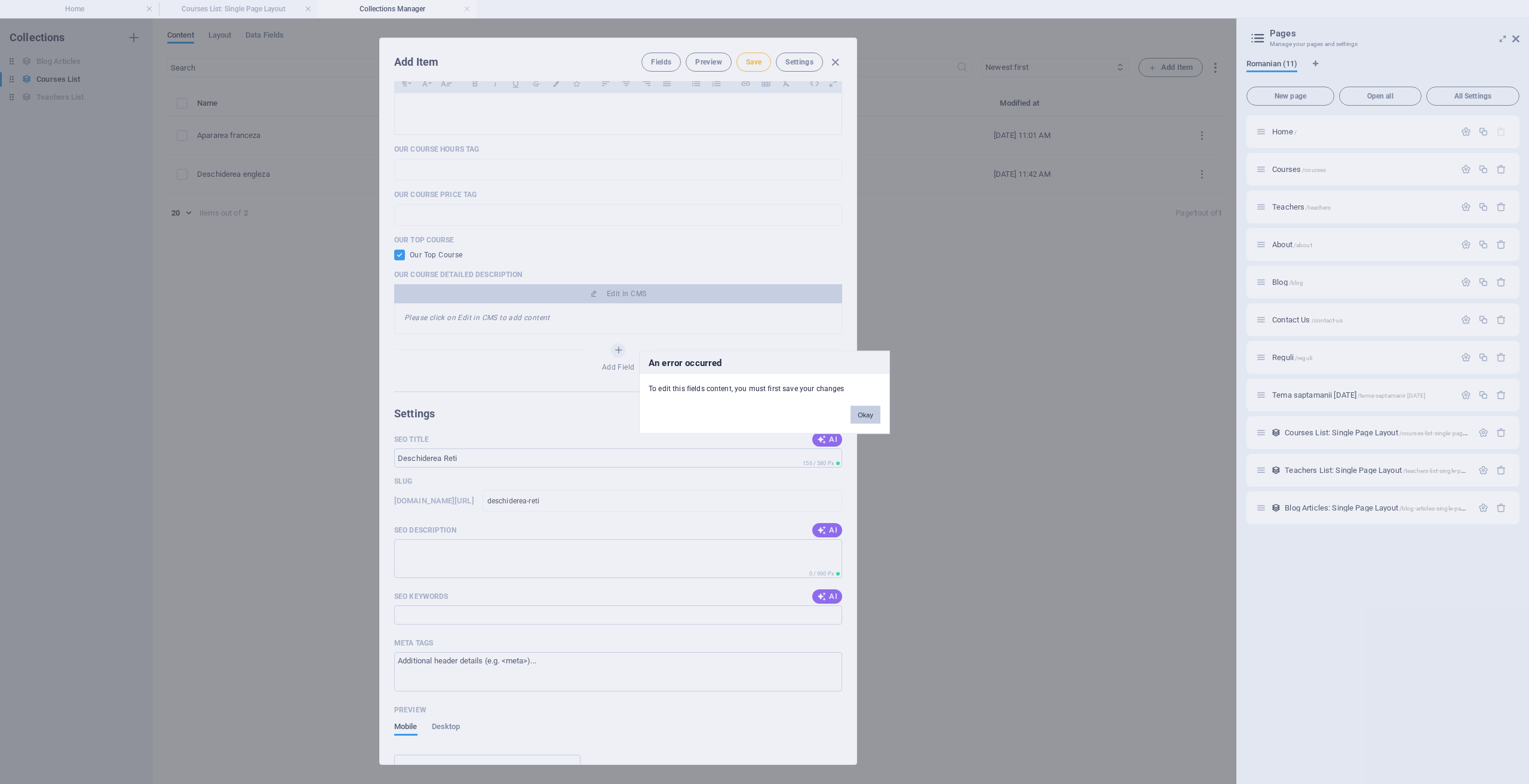
click at [865, 406] on button "Okay" at bounding box center [865, 414] width 30 height 18
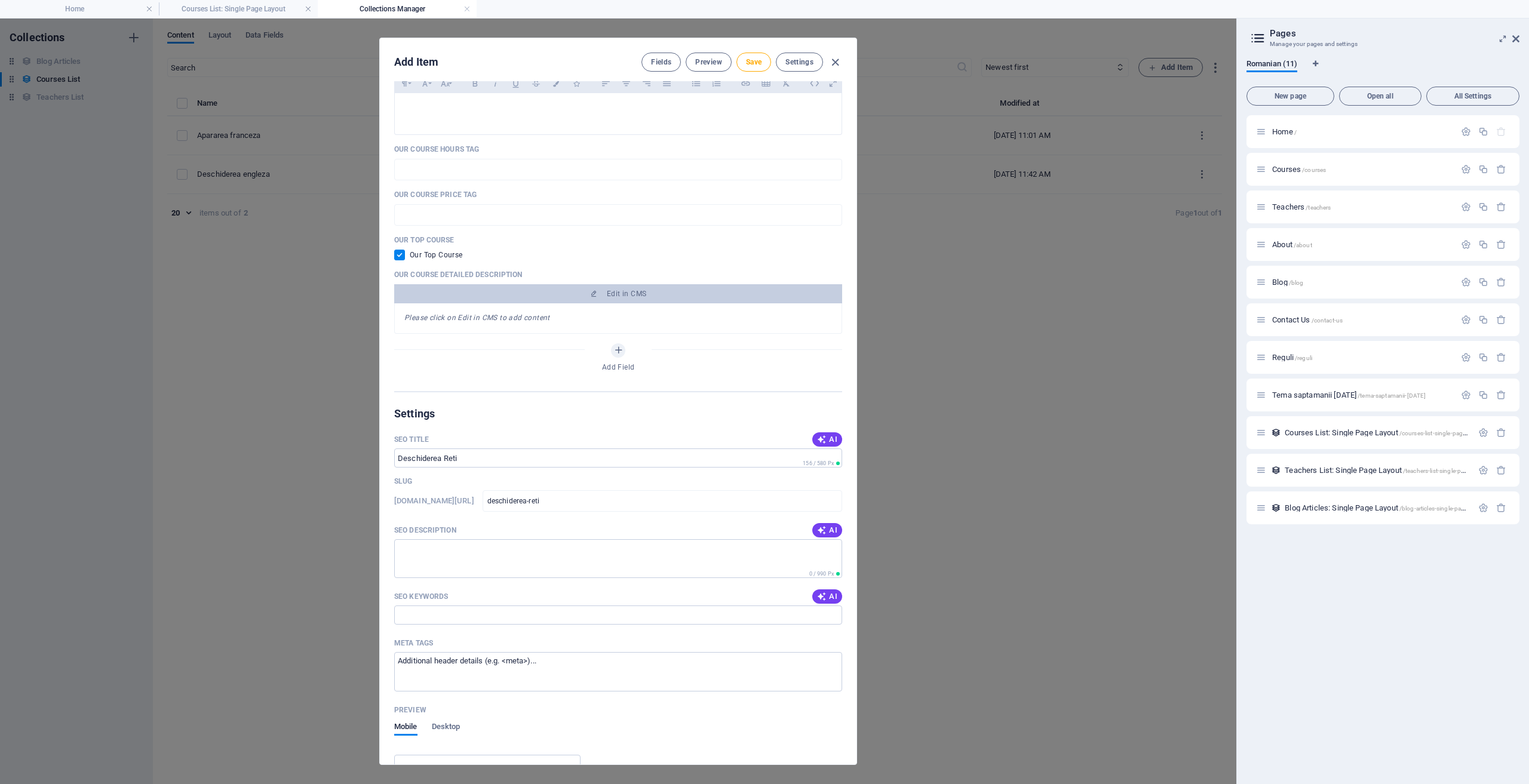
click at [465, 354] on div "Add Field" at bounding box center [618, 360] width 448 height 34
click at [622, 351] on icon "Add Field" at bounding box center [618, 350] width 11 height 11
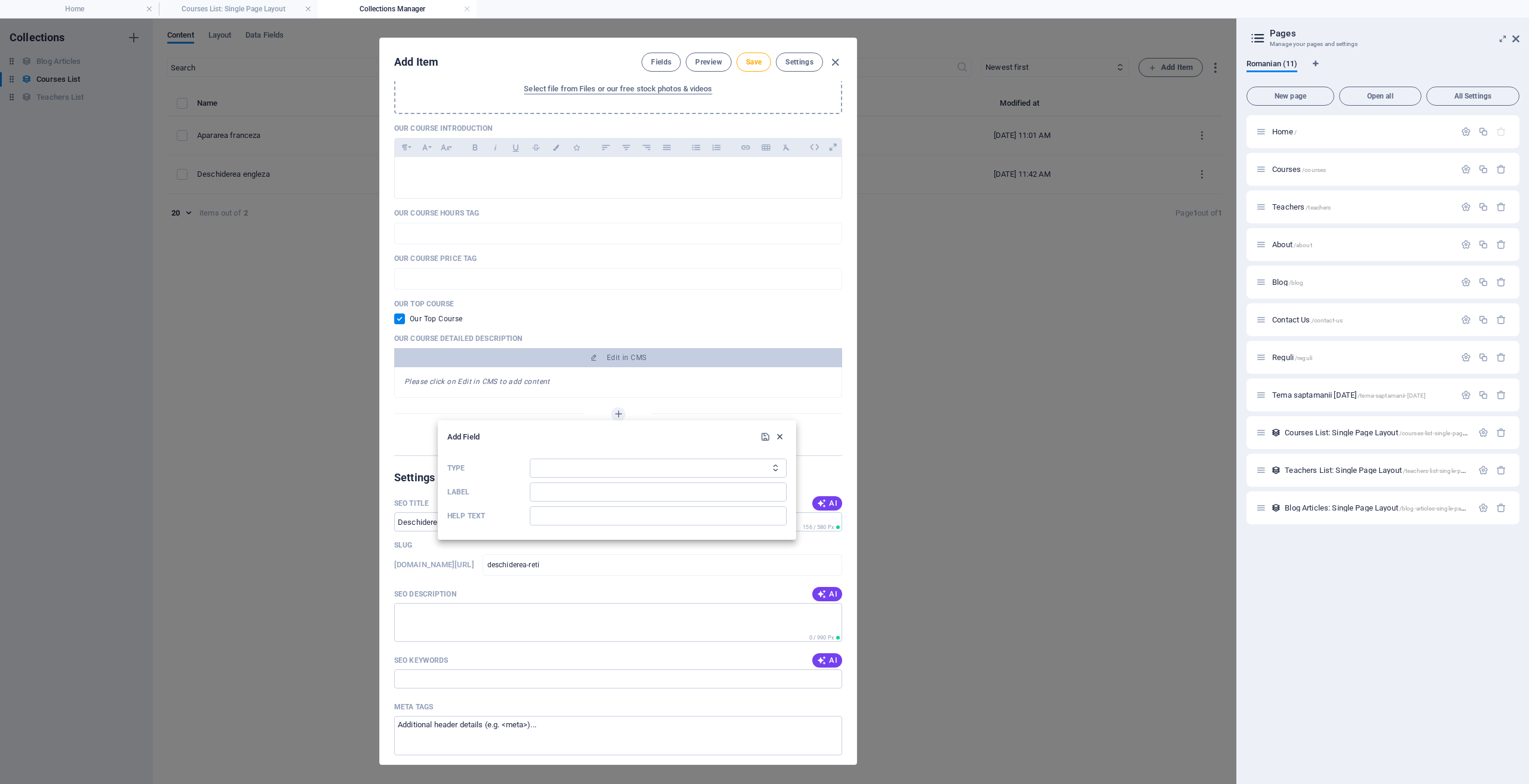
click at [781, 441] on icon "button" at bounding box center [779, 436] width 11 height 11
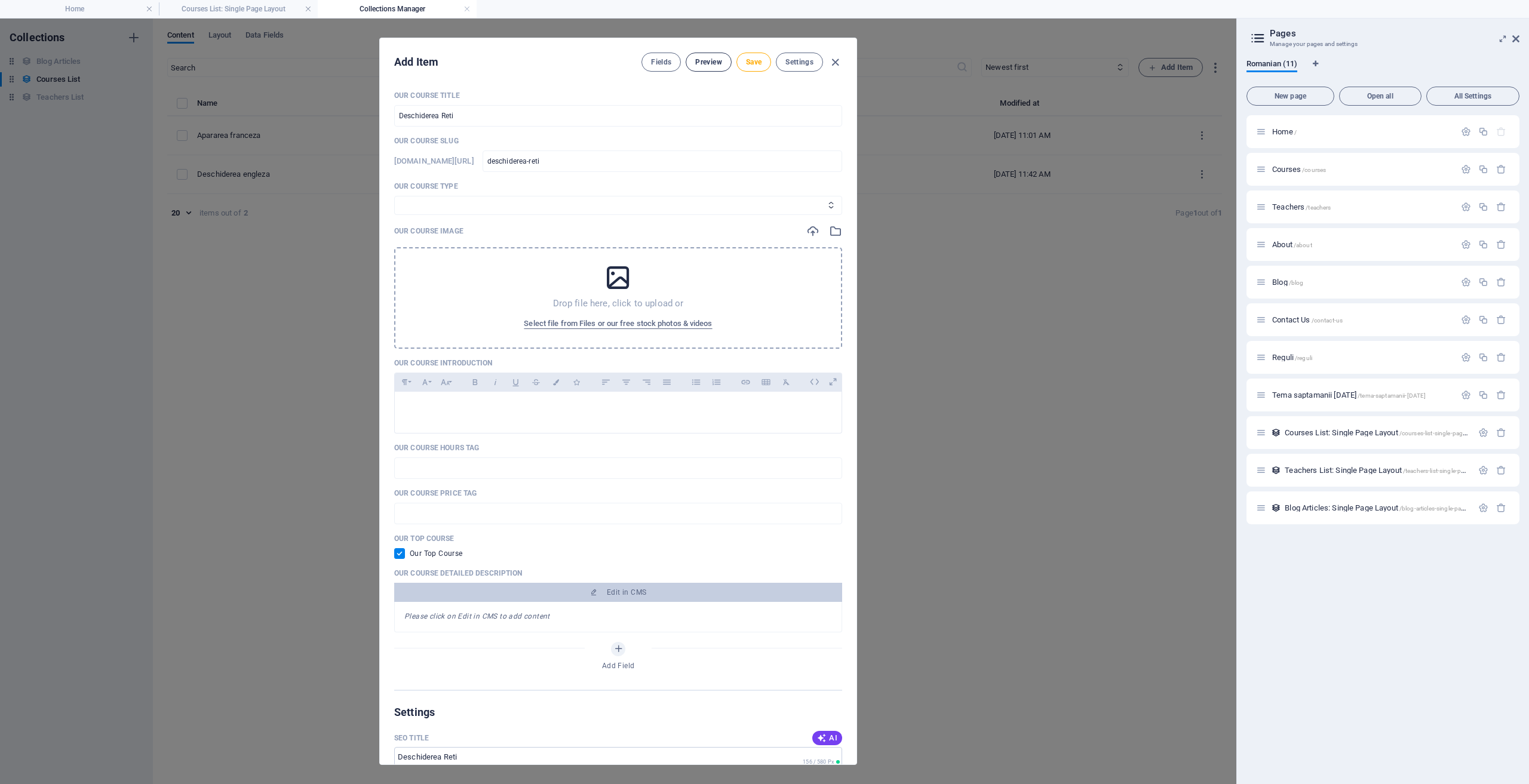
click at [706, 64] on span "Preview" at bounding box center [708, 62] width 26 height 10
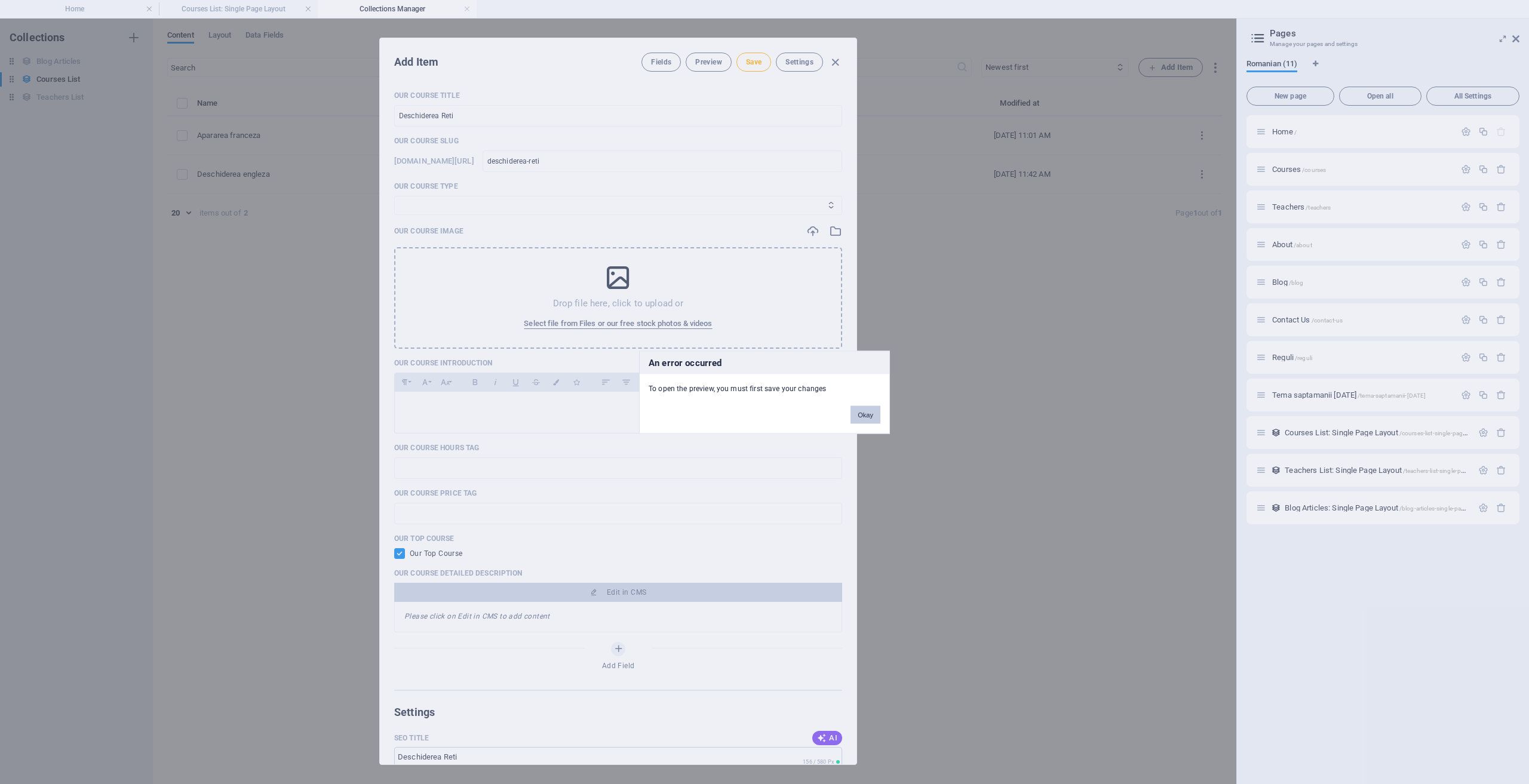
click at [859, 419] on button "Okay" at bounding box center [865, 414] width 30 height 18
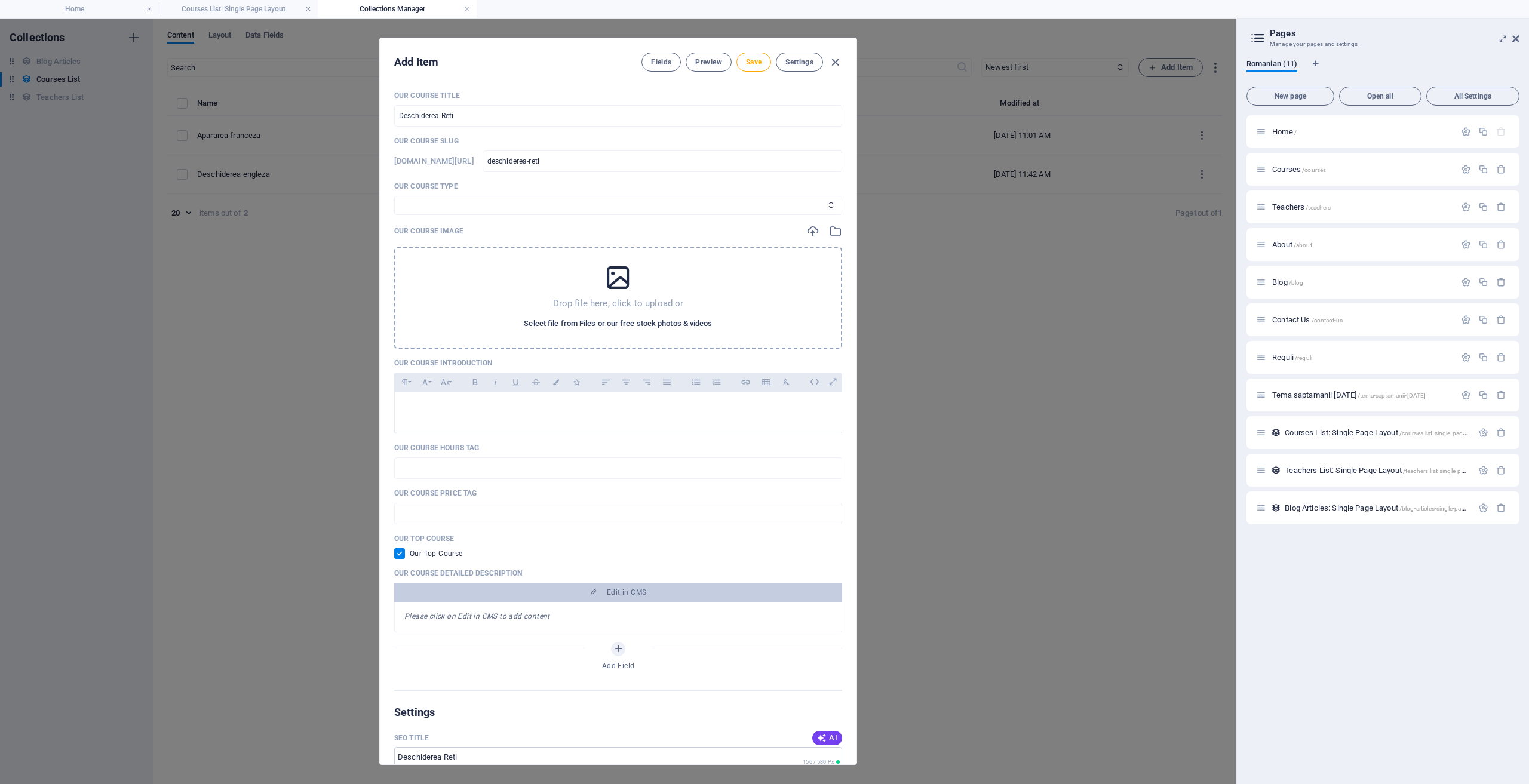
click at [590, 320] on span "Select file from Files or our free stock photos & videos" at bounding box center [617, 323] width 188 height 14
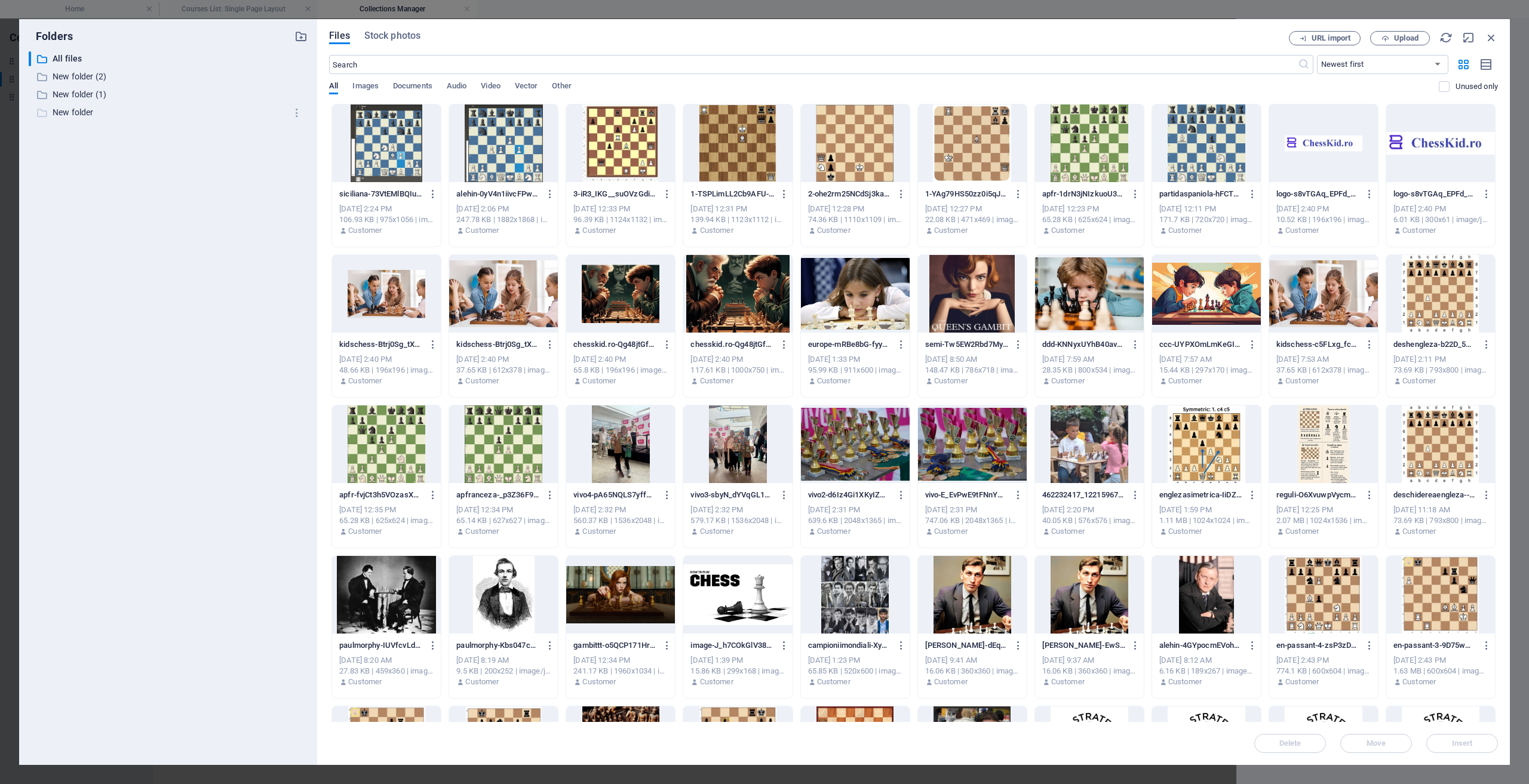
drag, startPoint x: 298, startPoint y: 38, endPoint x: 253, endPoint y: 113, distance: 87.5
click at [258, 114] on div "Folders ​ All files All files ​ New folder (2) New folder (2) ​ New folder (1) …" at bounding box center [168, 392] width 279 height 727
click at [1418, 41] on span "Upload" at bounding box center [1405, 38] width 24 height 7
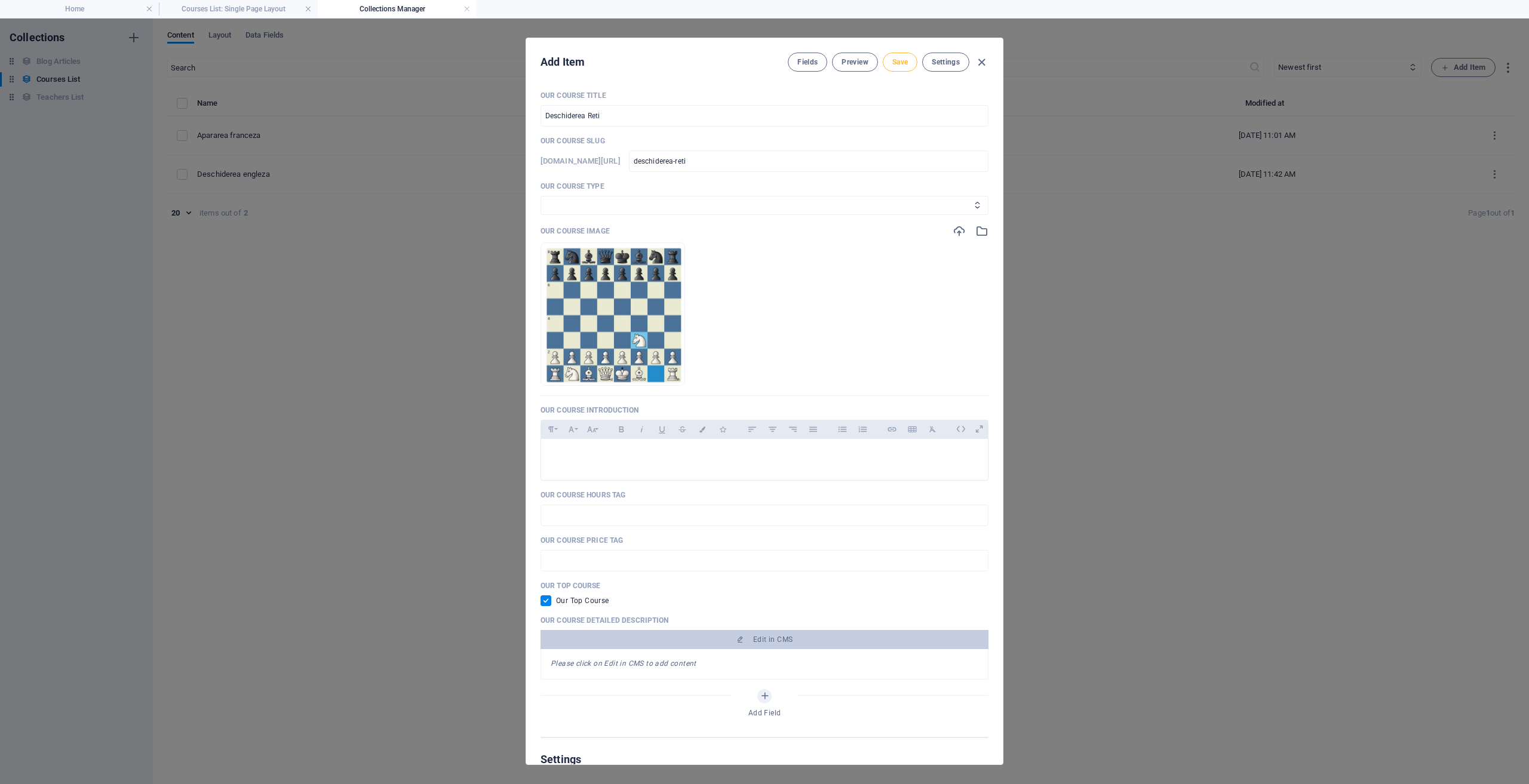
click at [896, 66] on span "Save" at bounding box center [900, 62] width 15 height 10
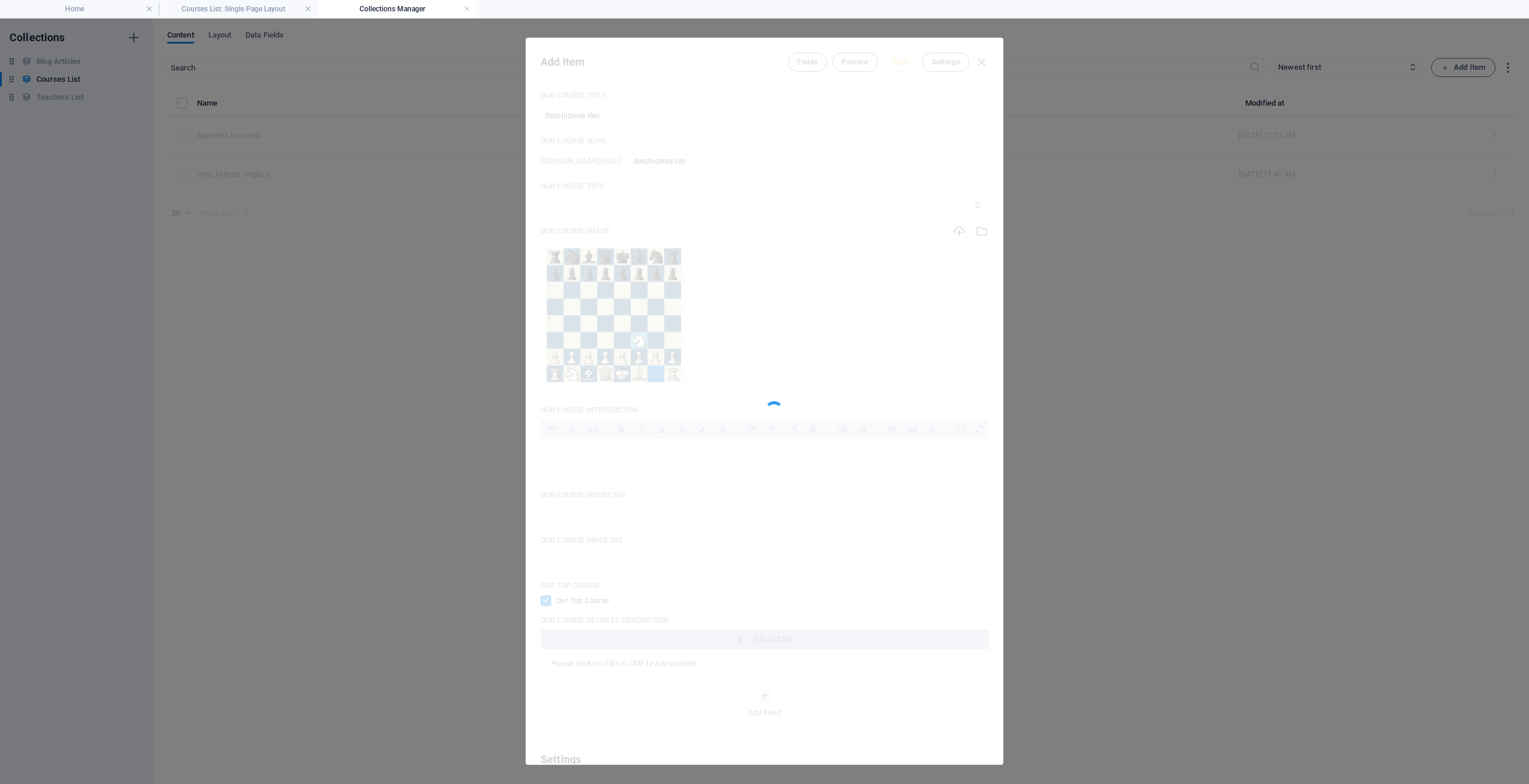
type input "deschiderea-reti"
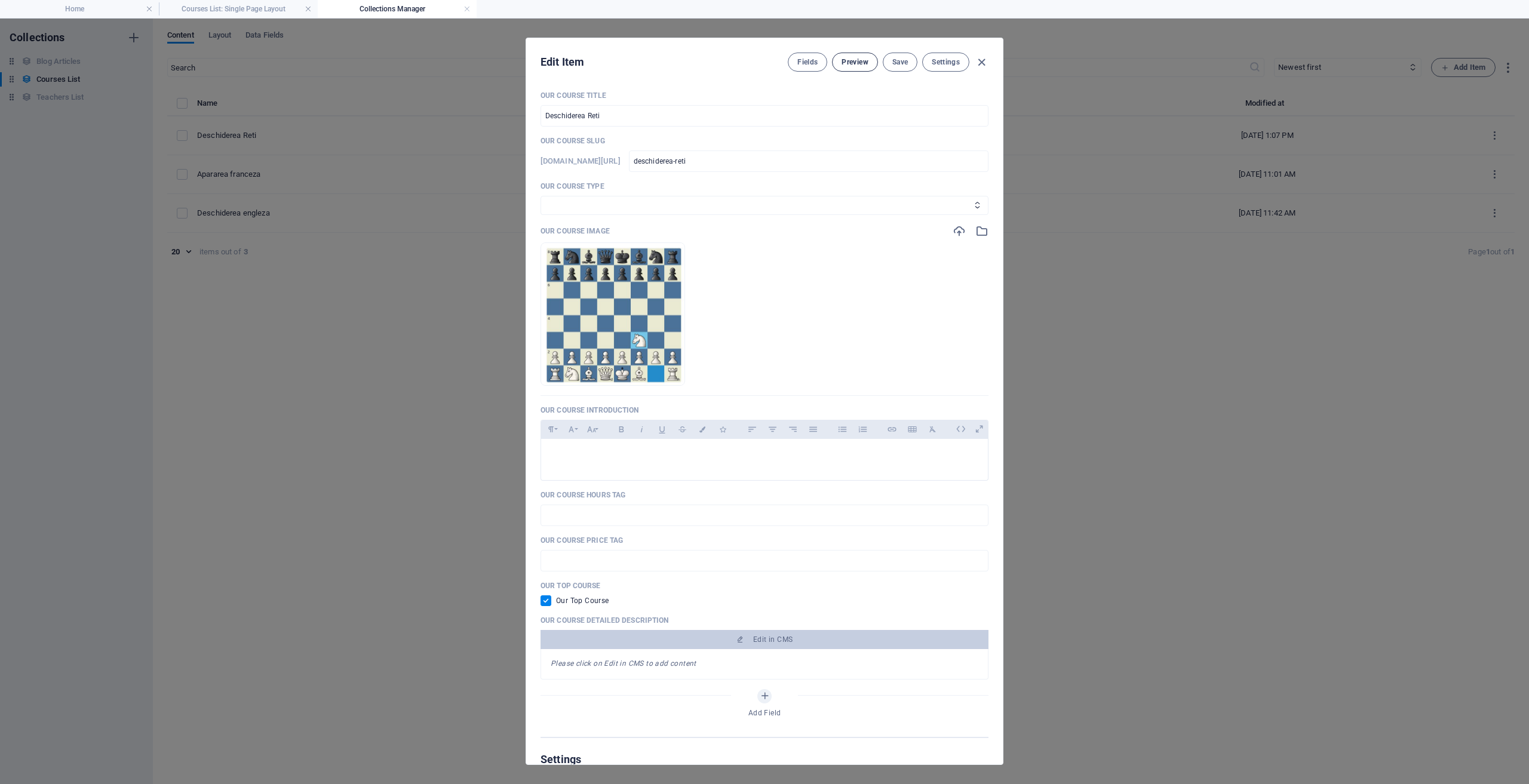
click at [844, 57] on span "Preview" at bounding box center [854, 62] width 26 height 10
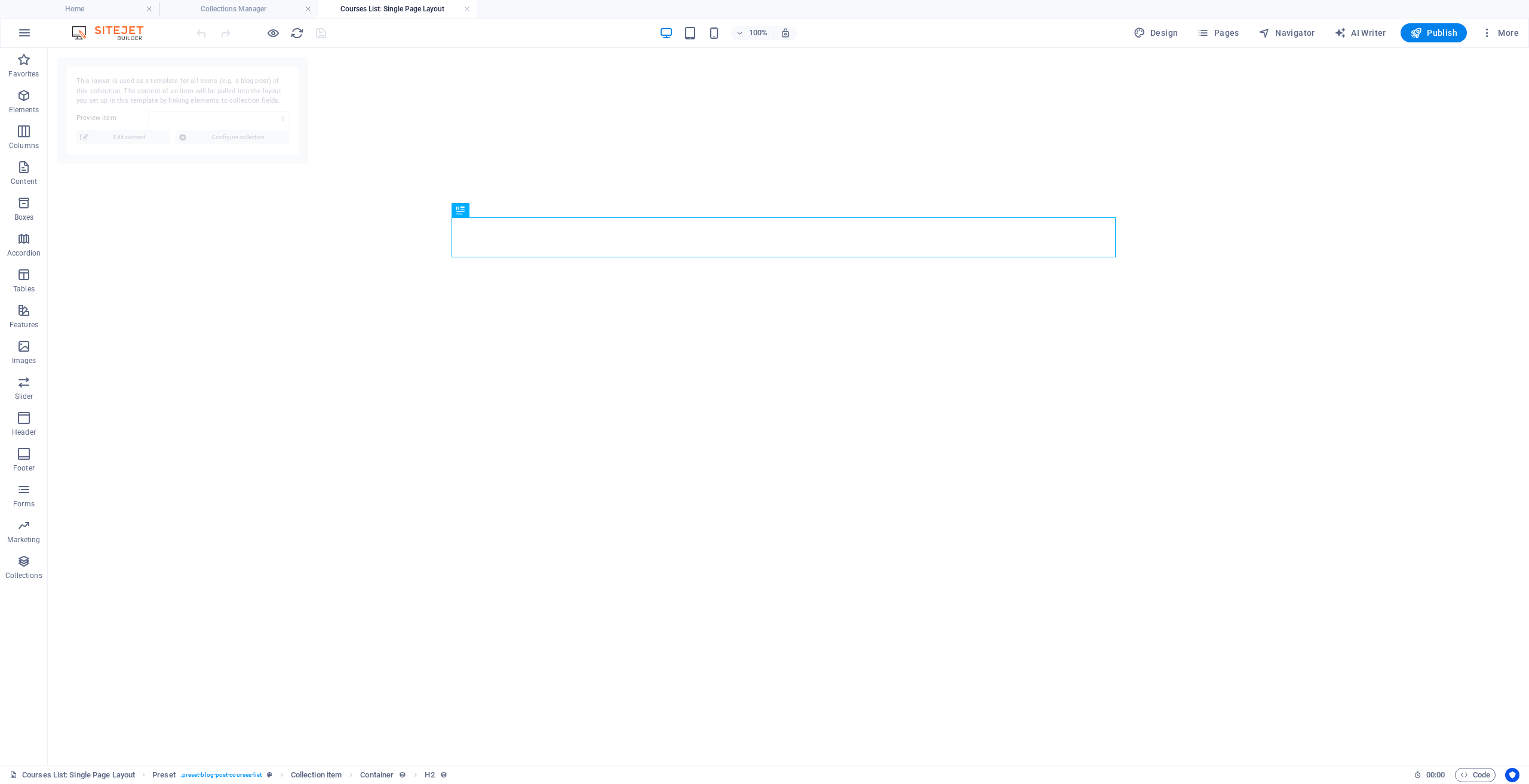
select select "68e394d9d90d567bbc0faa7f"
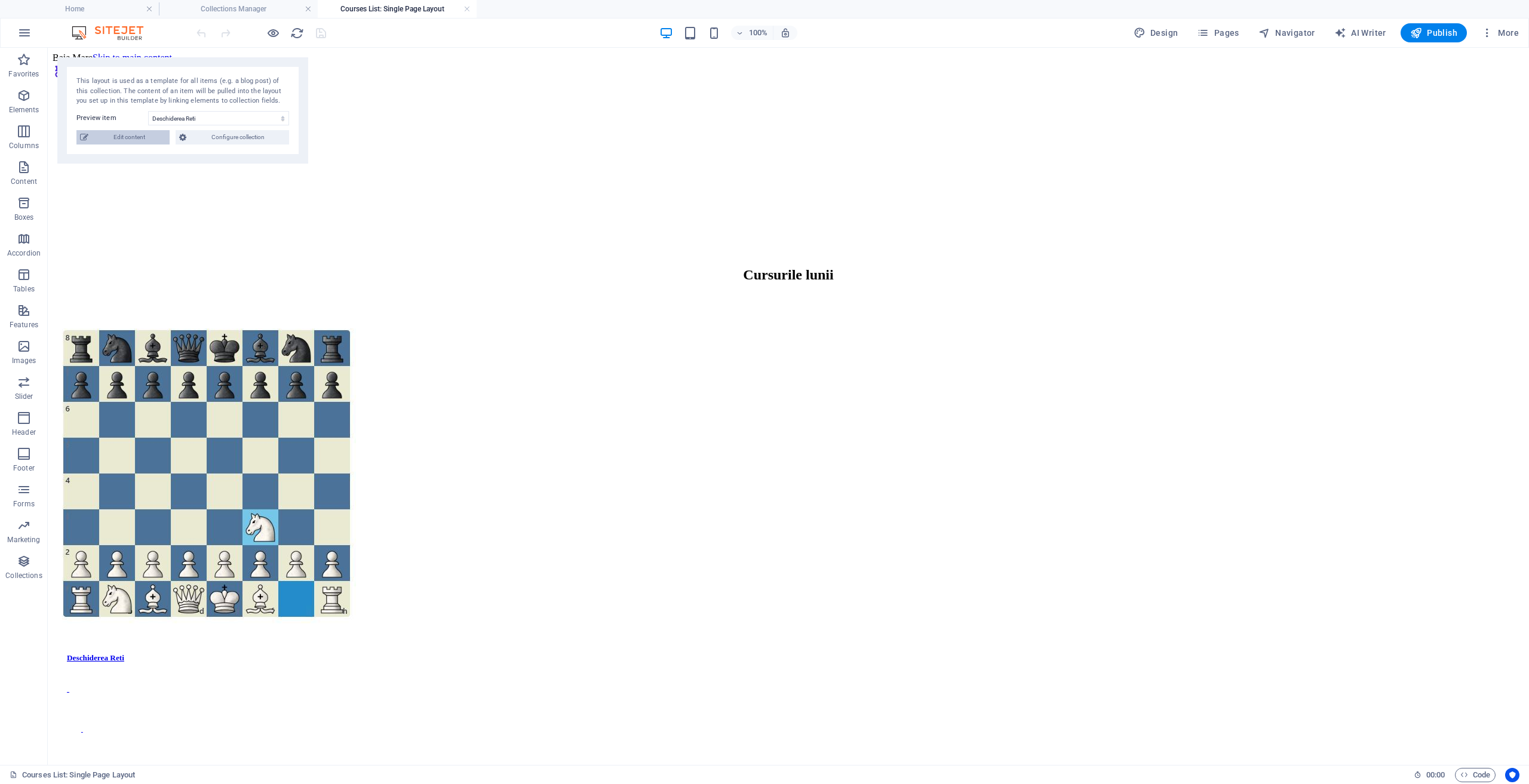
click at [113, 137] on span "Edit content" at bounding box center [128, 137] width 74 height 14
checkbox input "true"
type input "deschiderea-reti"
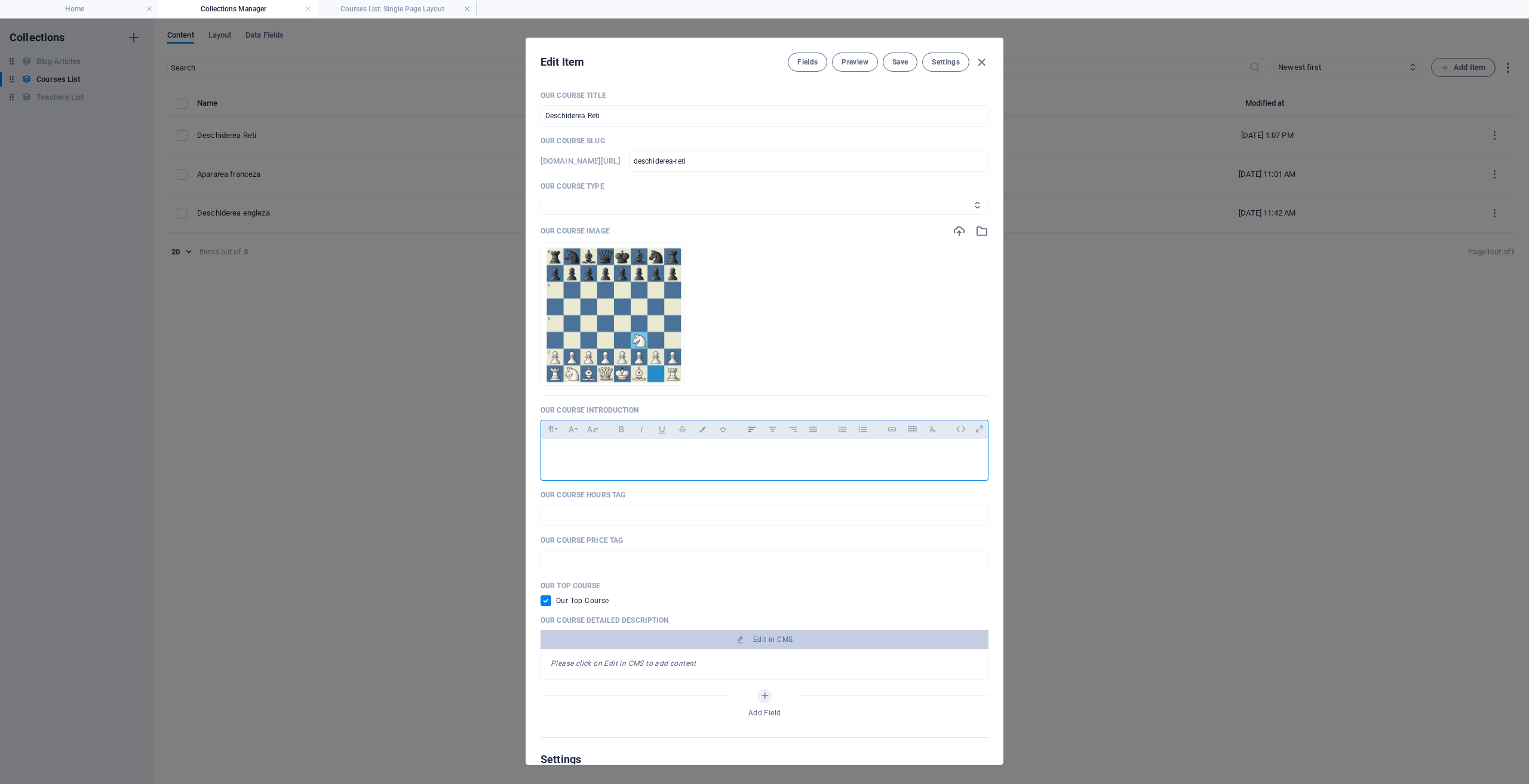
click at [682, 458] on p at bounding box center [764, 454] width 428 height 12
click at [774, 458] on p "1.Cf3" at bounding box center [764, 454] width 428 height 12
click at [904, 58] on span "Save" at bounding box center [900, 62] width 15 height 10
click at [982, 62] on icon "button" at bounding box center [981, 63] width 14 height 14
checkbox input "false"
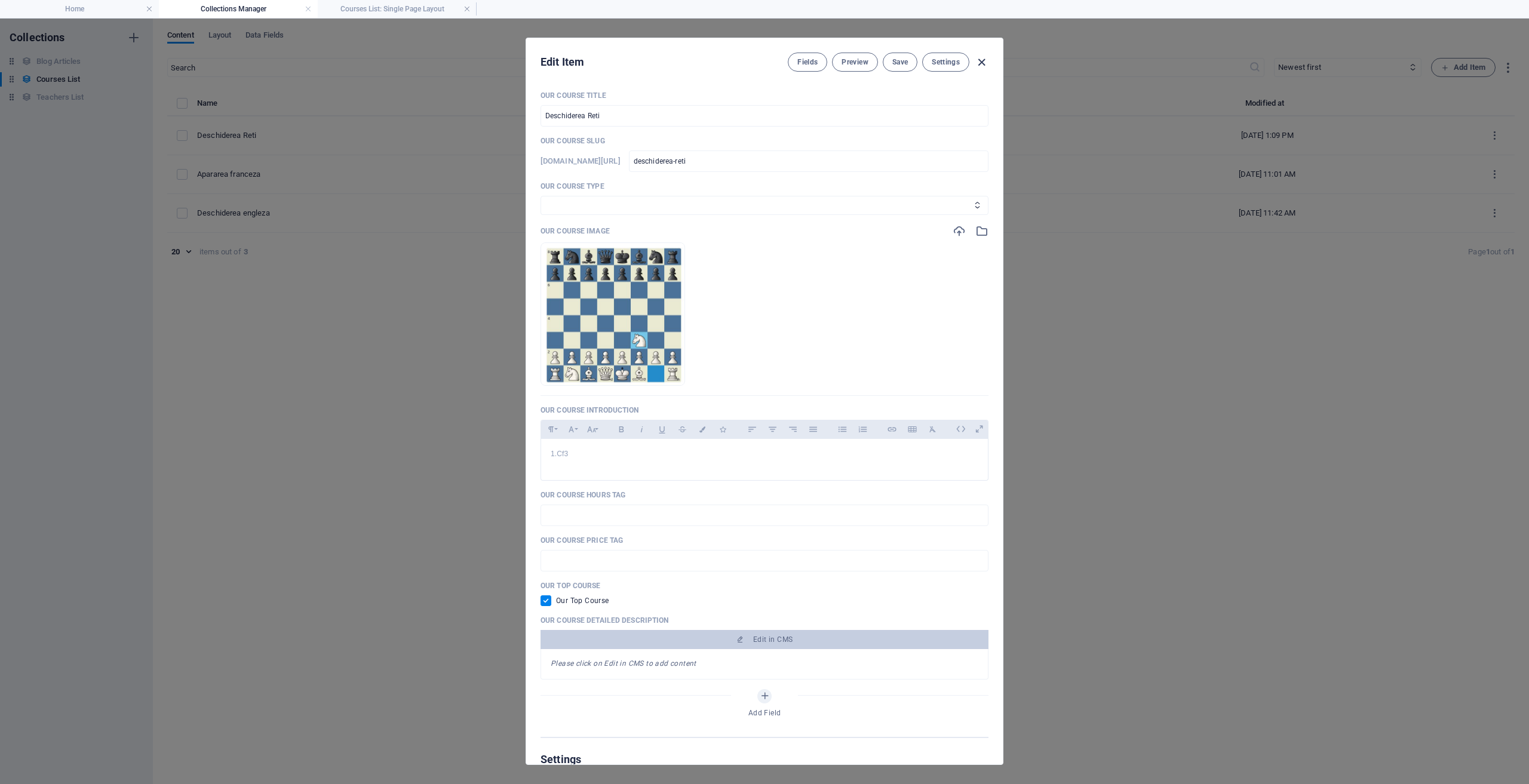
type input "deschiderea-reti"
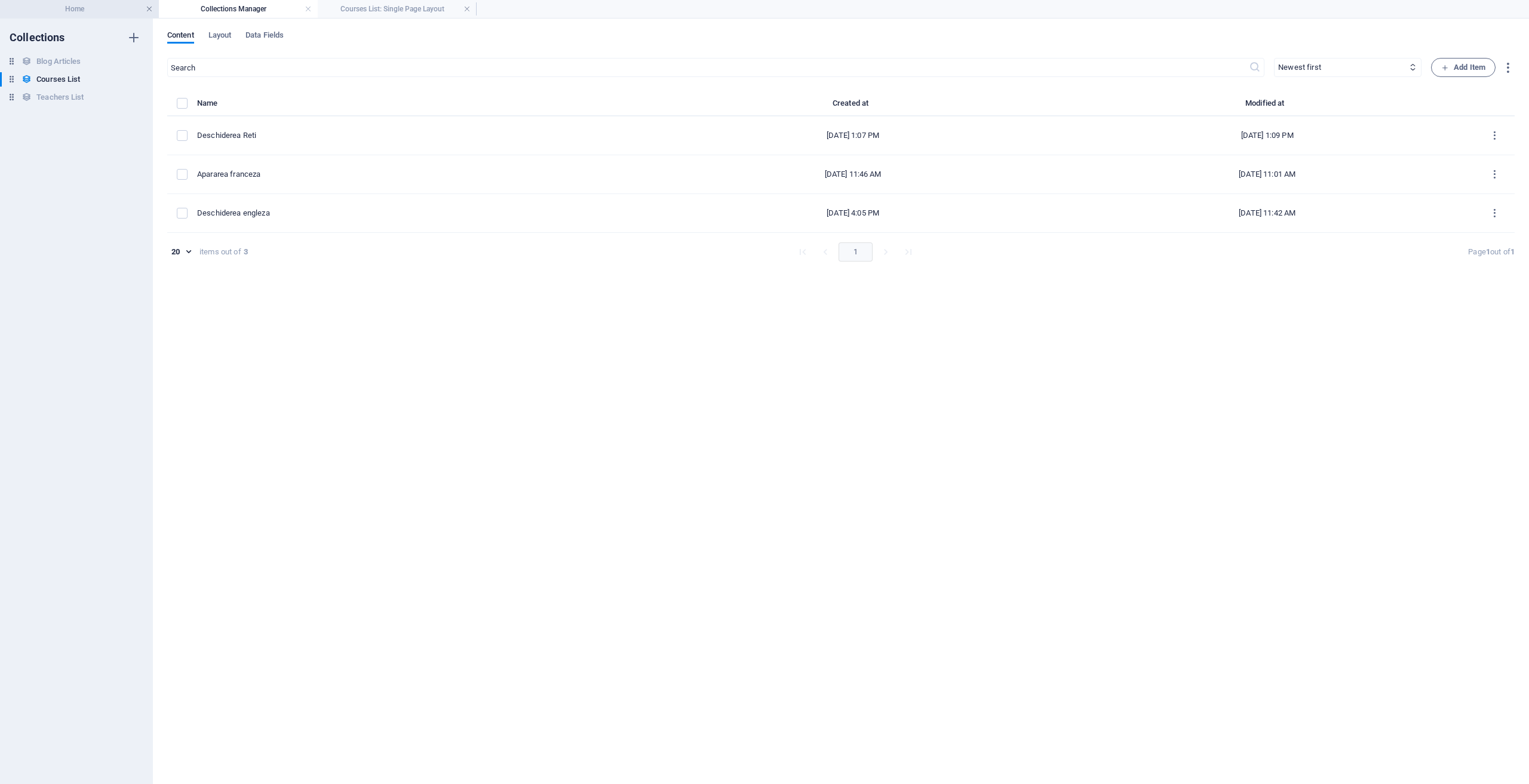
click at [151, 9] on link at bounding box center [149, 10] width 7 height 12
click at [148, 9] on link at bounding box center [149, 10] width 7 height 12
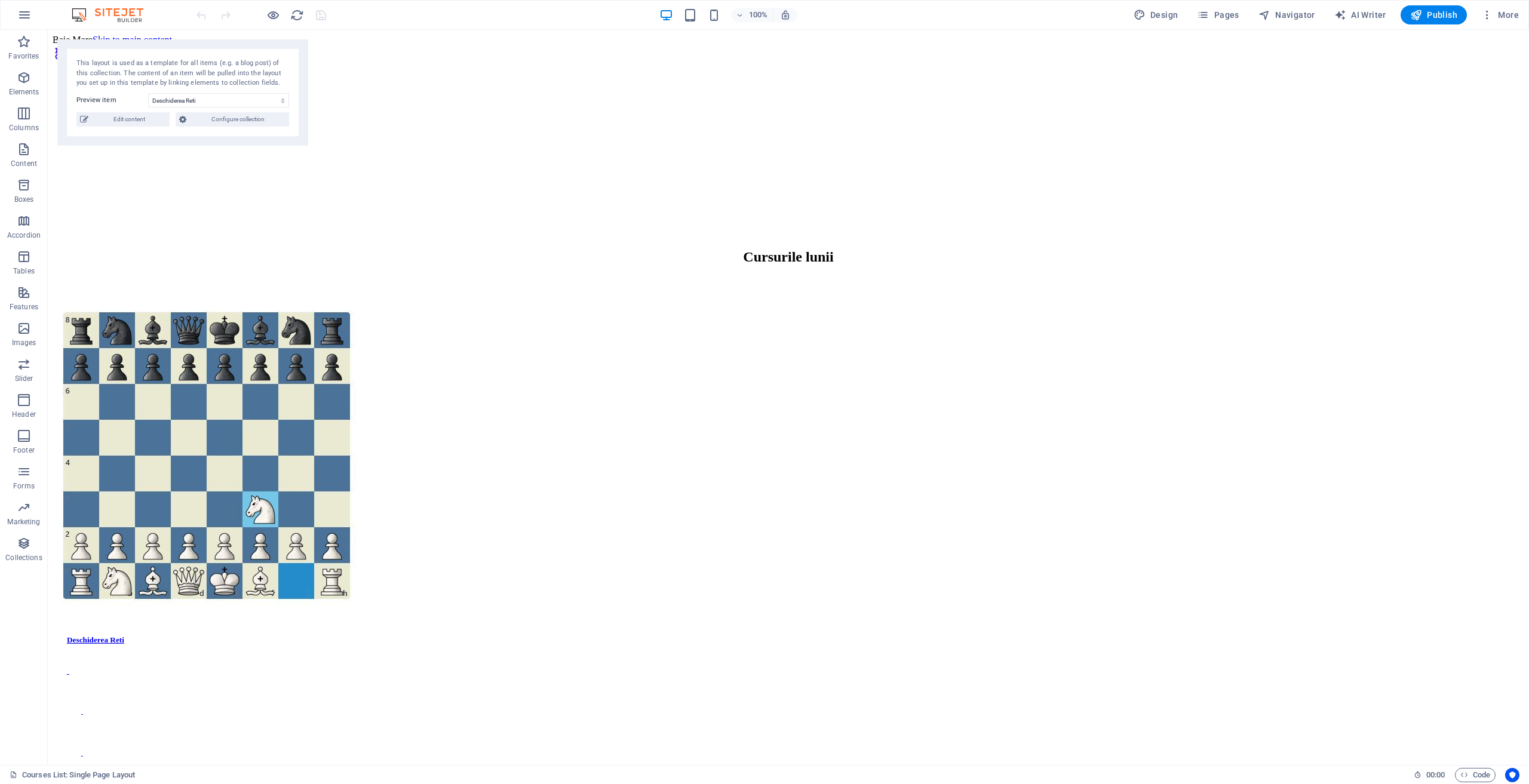
click at [321, 13] on div at bounding box center [261, 15] width 134 height 19
click at [1431, 14] on span "Publish" at bounding box center [1433, 14] width 47 height 12
